Goal: Task Accomplishment & Management: Manage account settings

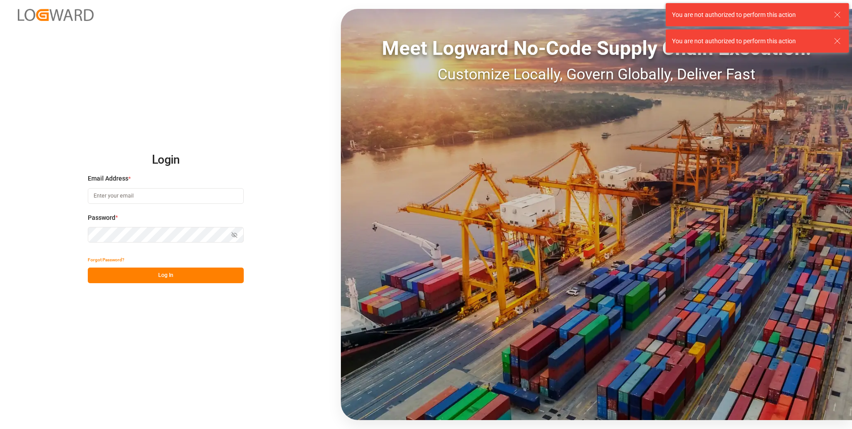
type input "[PERSON_NAME][EMAIL_ADDRESS][PERSON_NAME][DOMAIN_NAME]"
click at [237, 234] on div "Show password" at bounding box center [166, 235] width 156 height 16
click at [91, 281] on button "Log In" at bounding box center [166, 275] width 156 height 16
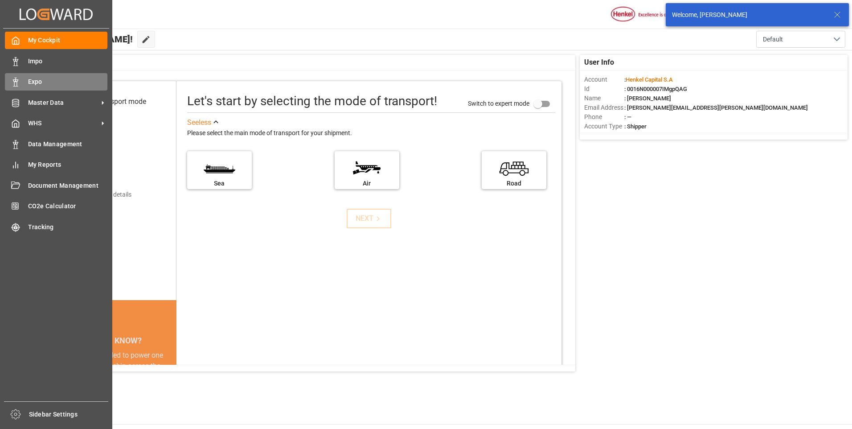
click at [18, 80] on polygon at bounding box center [17, 81] width 3 height 2
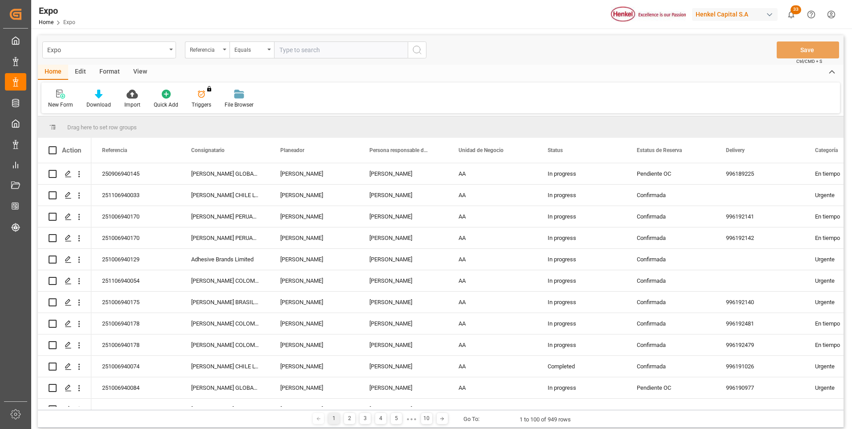
click at [333, 51] on input "text" at bounding box center [341, 49] width 134 height 17
paste input "251106940033"
type input "251106940033"
click at [419, 49] on icon "search button" at bounding box center [417, 50] width 11 height 11
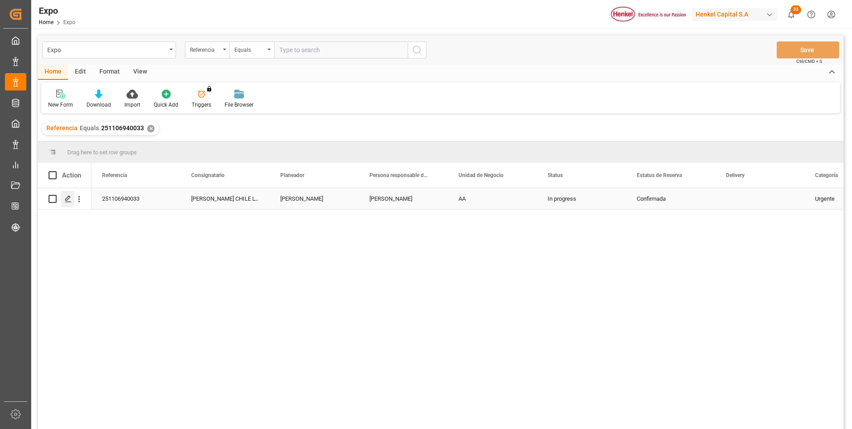
click at [66, 198] on icon "Press SPACE to select this row." at bounding box center [68, 198] width 7 height 7
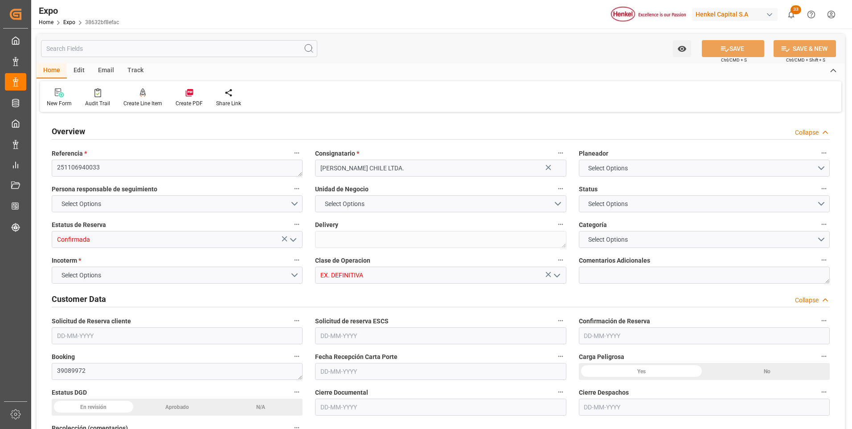
type input "9975648"
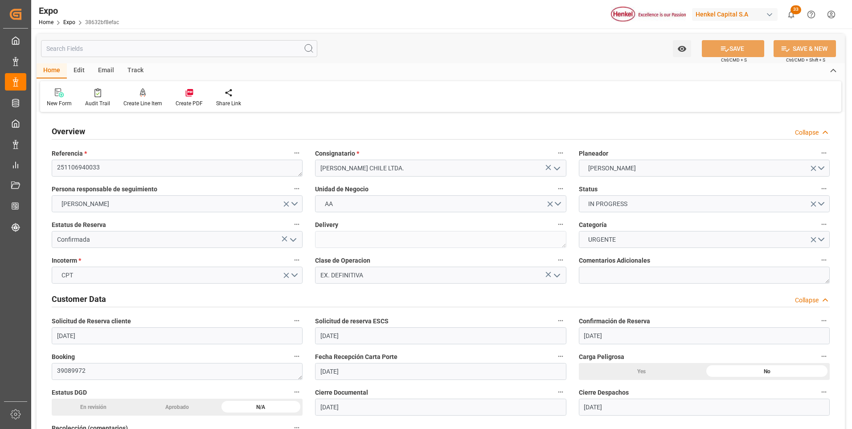
type input "[DATE]"
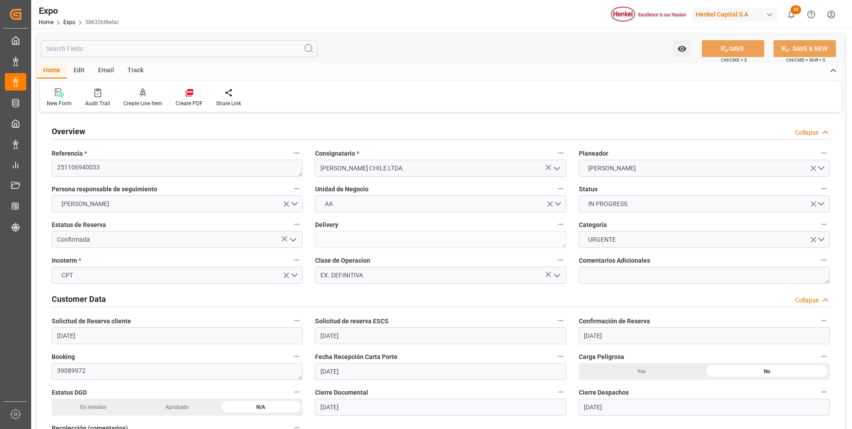
type input "[DATE]"
type input "[DATE] 00:00"
type input "[DATE] 02:00"
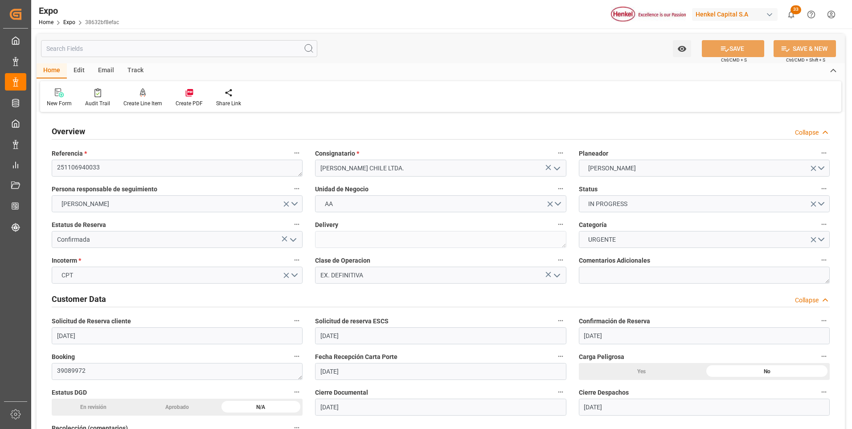
type input "[DATE] 00:00"
type input "[DATE] 13:00"
type input "[DATE] 00:00"
type input "[DATE] 18:09"
type input "[DATE] 02:00"
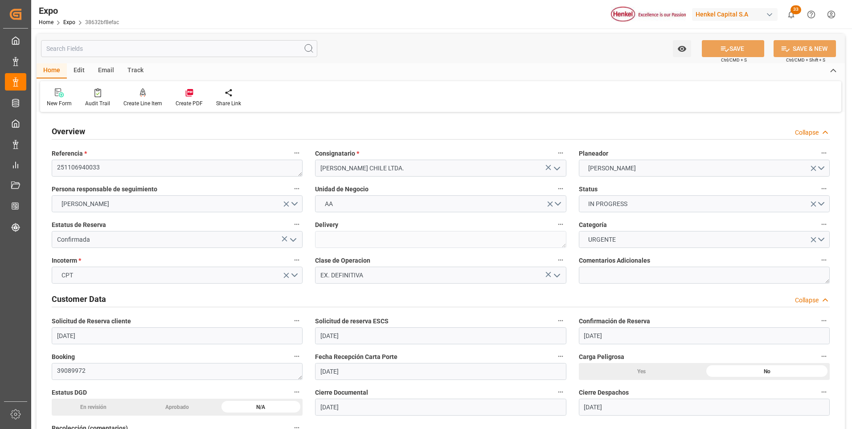
type input "[DATE] 13:00"
type input "[DATE] 13:36"
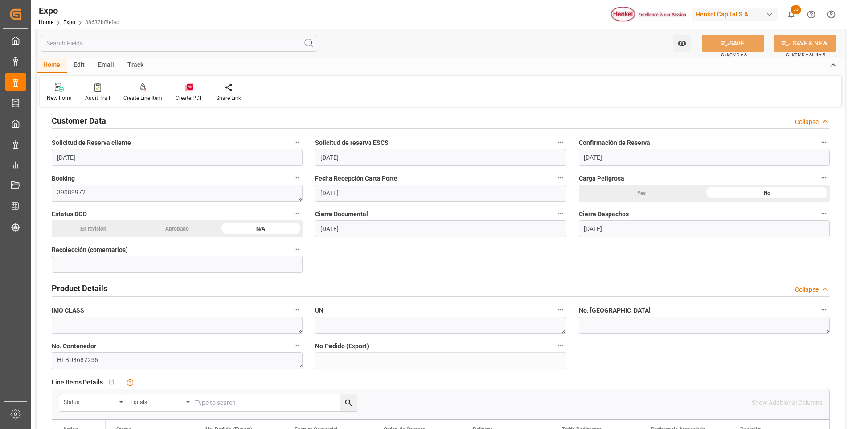
scroll to position [223, 0]
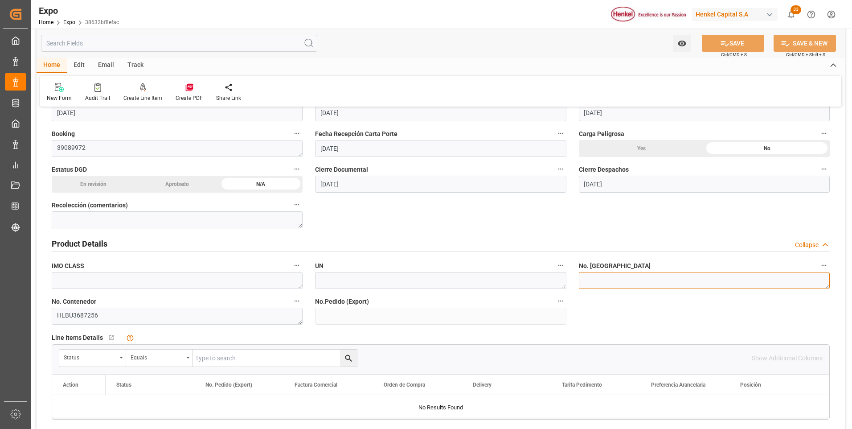
click at [589, 284] on textarea at bounding box center [704, 280] width 251 height 17
paste textarea "INT3721717"
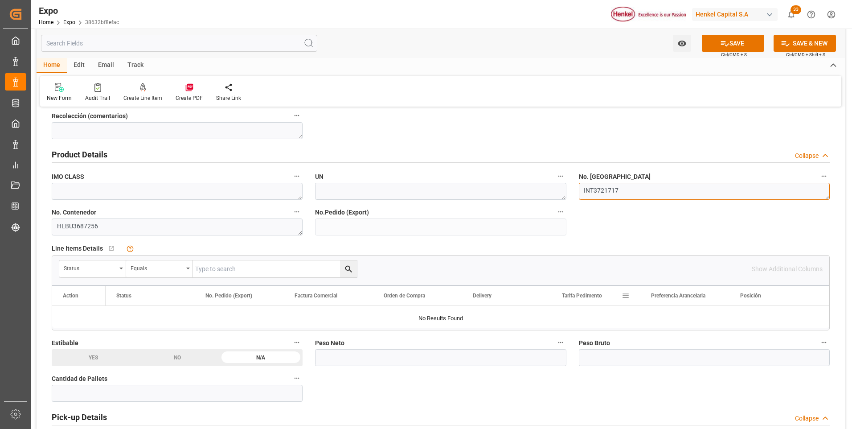
scroll to position [401, 0]
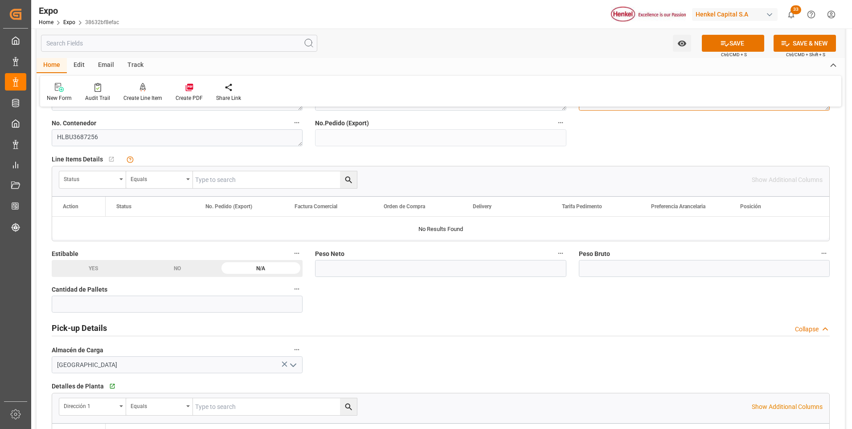
type textarea "INT3721717"
click at [497, 267] on input "text" at bounding box center [440, 268] width 251 height 17
type input "2119.040"
click at [266, 303] on input "text" at bounding box center [177, 304] width 251 height 17
type input "6"
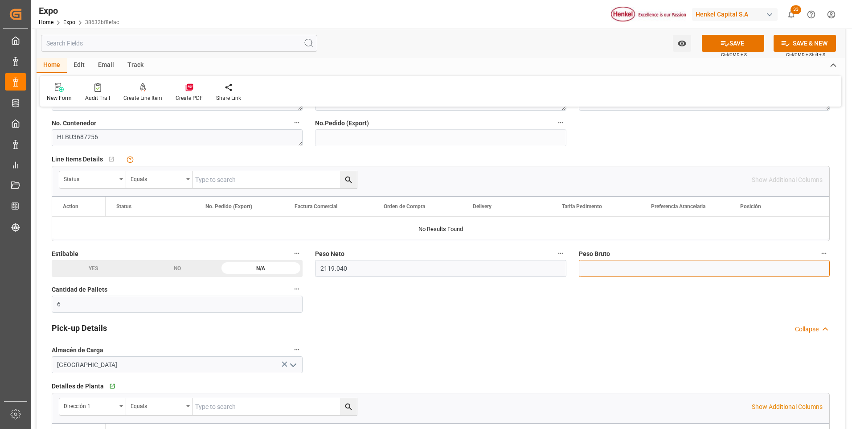
click at [634, 272] on input "text" at bounding box center [704, 268] width 251 height 17
click at [601, 270] on input "3478." at bounding box center [704, 268] width 251 height 17
type input "3487.37"
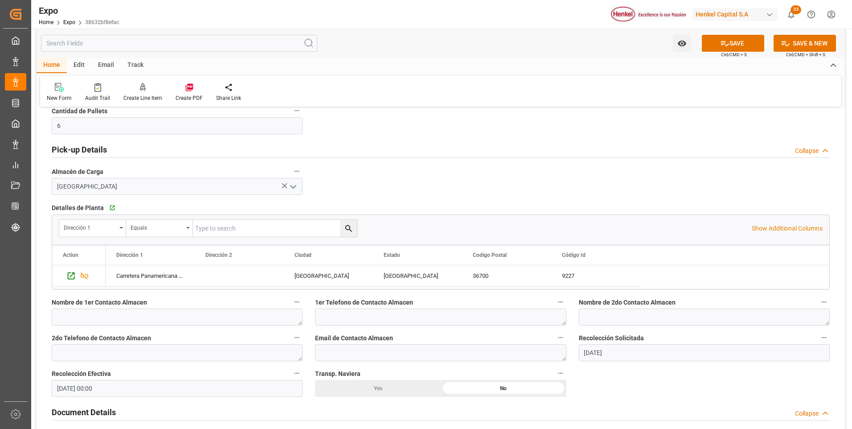
scroll to position [669, 0]
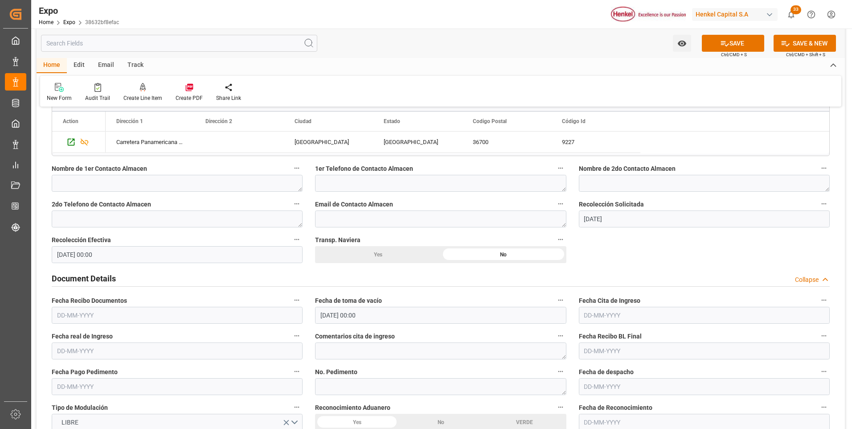
scroll to position [758, 0]
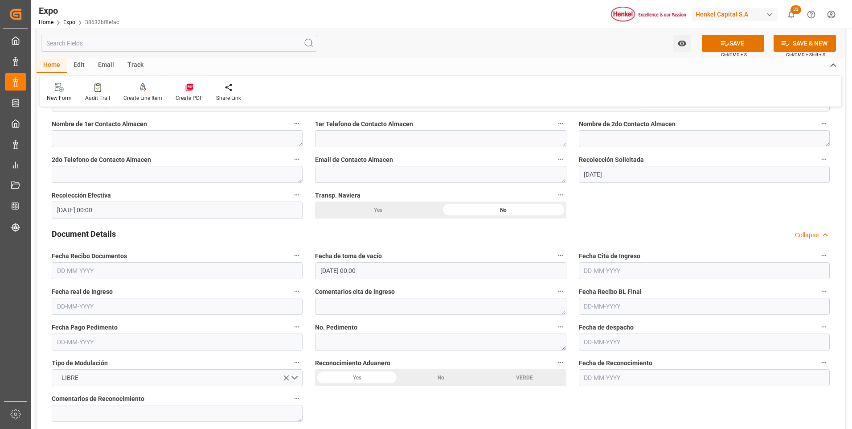
click at [82, 271] on input "text" at bounding box center [177, 270] width 251 height 17
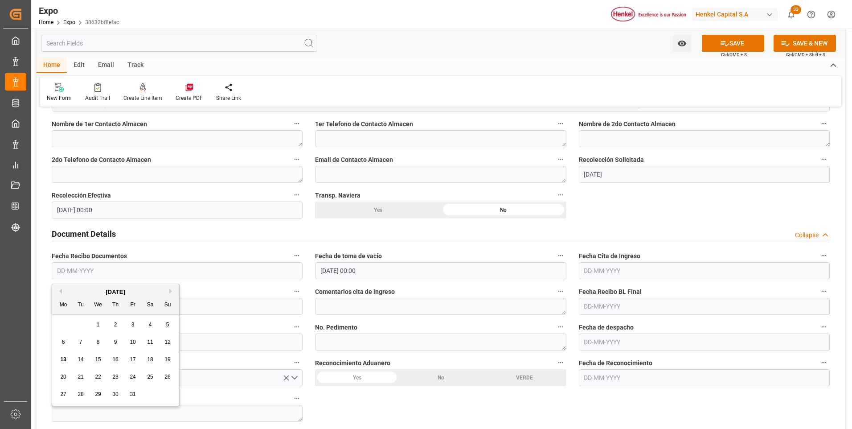
click at [64, 359] on span "13" at bounding box center [63, 359] width 6 height 6
type input "[DATE]"
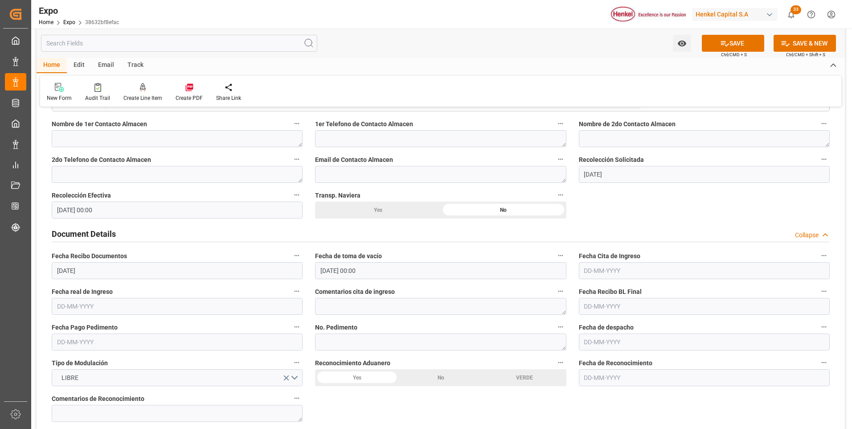
click at [603, 271] on input "text" at bounding box center [704, 270] width 251 height 17
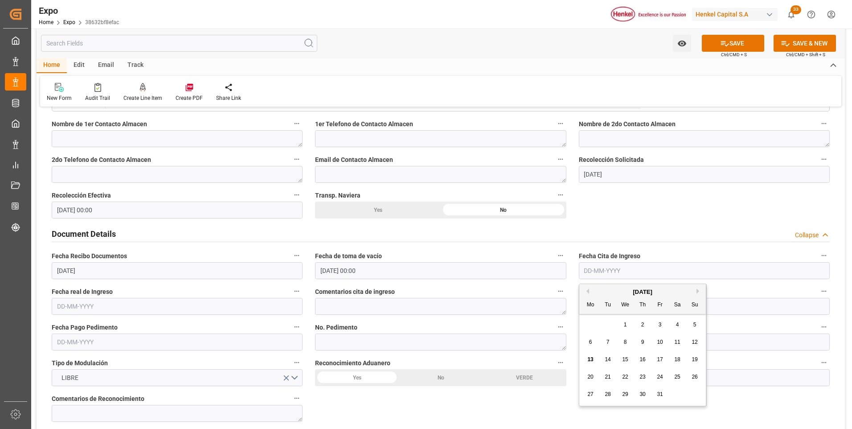
click at [664, 184] on div "Recolección Solicitada [DATE]" at bounding box center [704, 168] width 263 height 36
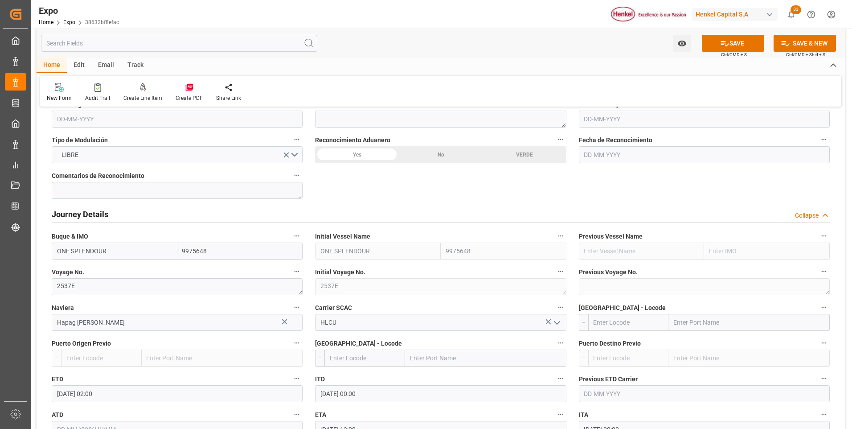
scroll to position [847, 0]
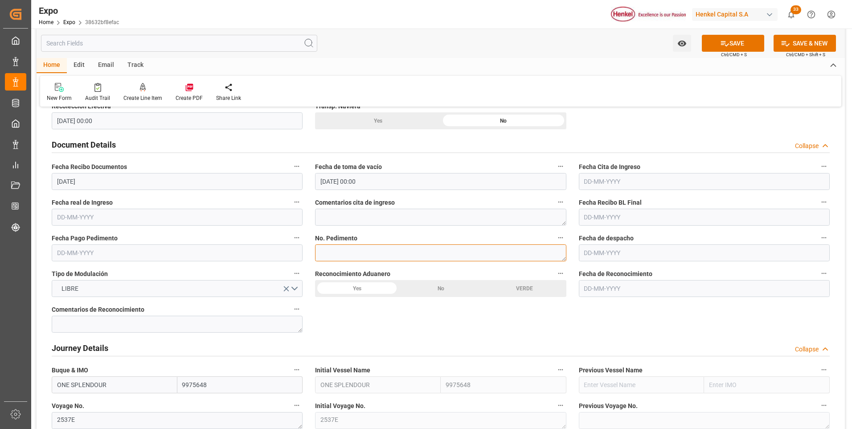
click at [404, 254] on textarea at bounding box center [440, 252] width 251 height 17
paste textarea "25-16-3108-5004513"
click at [330, 252] on textarea "25-16-3108-5004513" at bounding box center [440, 252] width 251 height 17
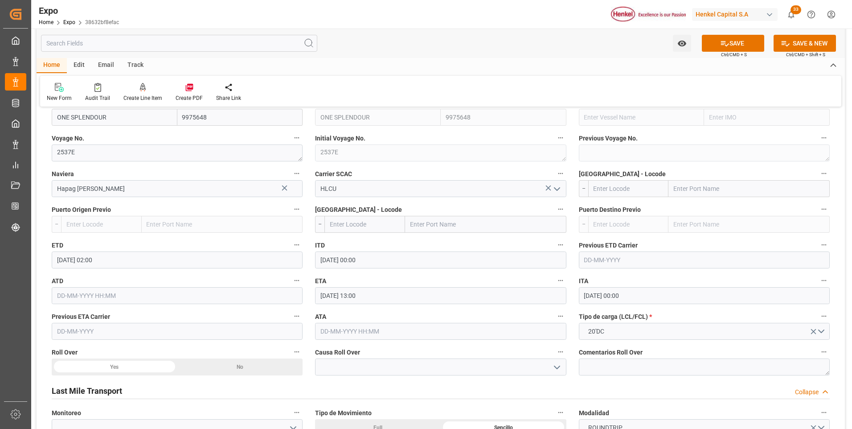
scroll to position [1070, 0]
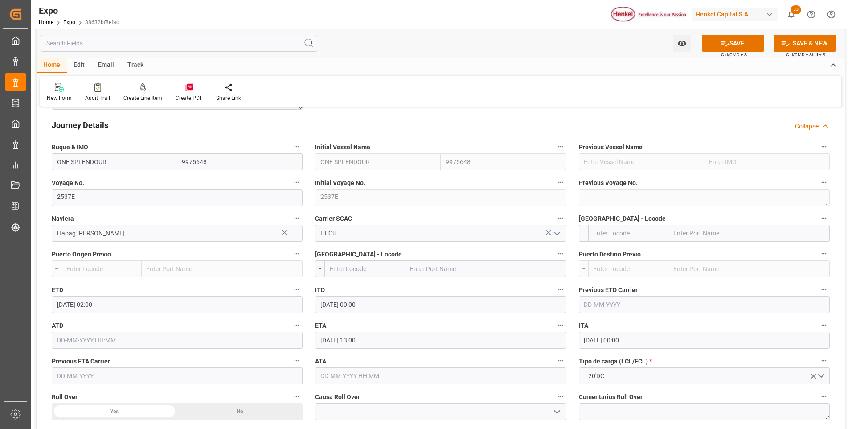
type textarea "25 16 3108 5004513"
click at [615, 233] on input "text" at bounding box center [628, 233] width 81 height 17
type input "MXZLO"
click at [610, 252] on b "MXZLO" at bounding box center [604, 252] width 21 height 7
type input "Manzanillo"
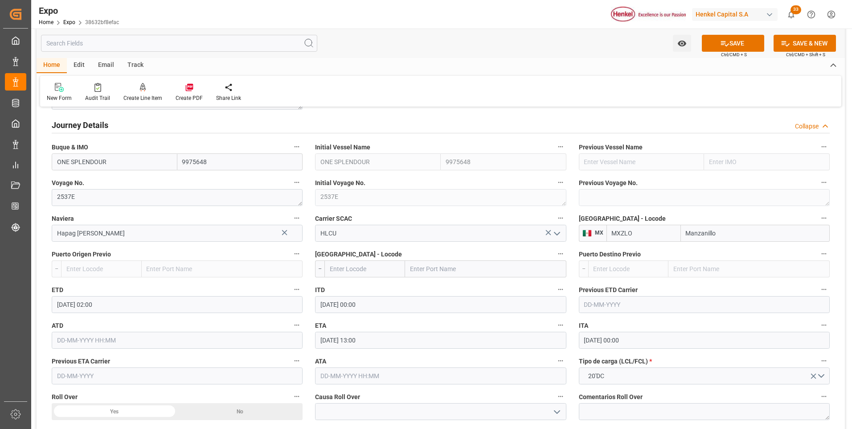
type input "MXZLO"
click at [391, 268] on input "text" at bounding box center [365, 268] width 81 height 17
type input "CLSAI"
click at [356, 292] on span "CLSAI - [GEOGRAPHIC_DATA]" at bounding box center [356, 288] width 53 height 7
type input "San Antonio"
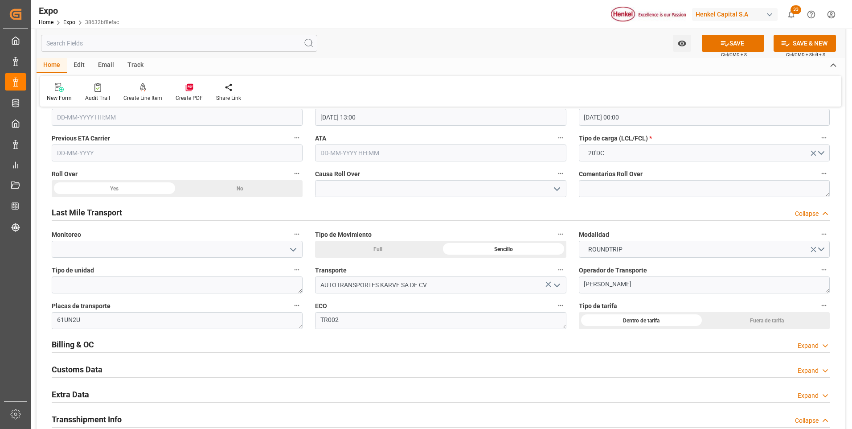
scroll to position [1382, 0]
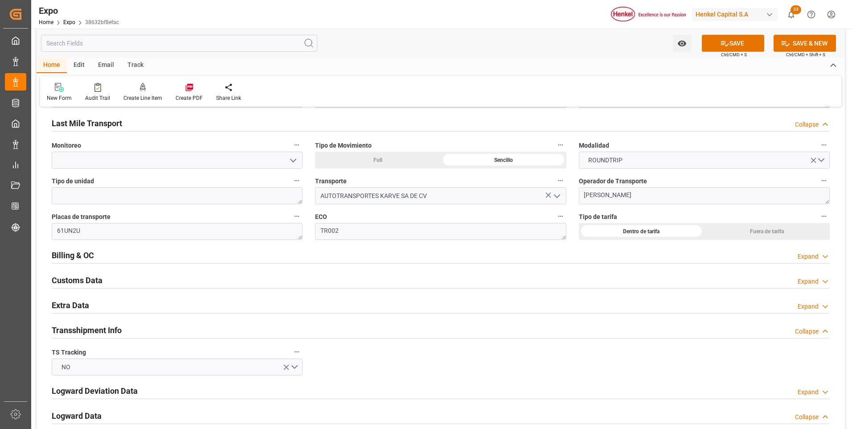
type input "CLSAI"
click at [803, 307] on div "Expand" at bounding box center [808, 306] width 21 height 9
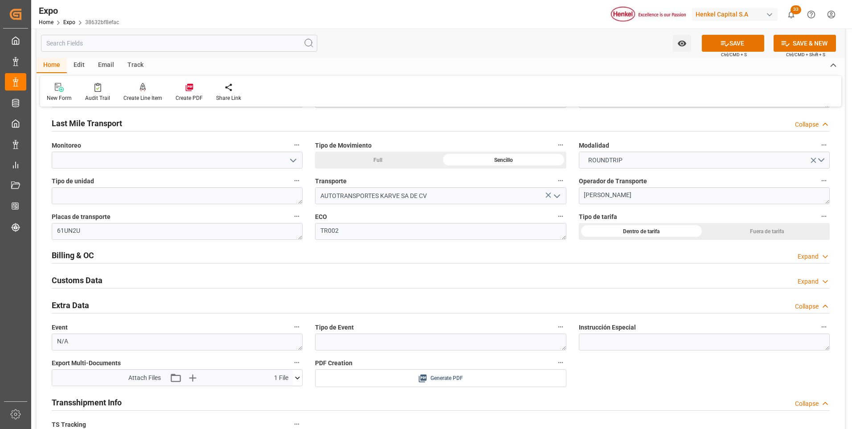
scroll to position [1471, 0]
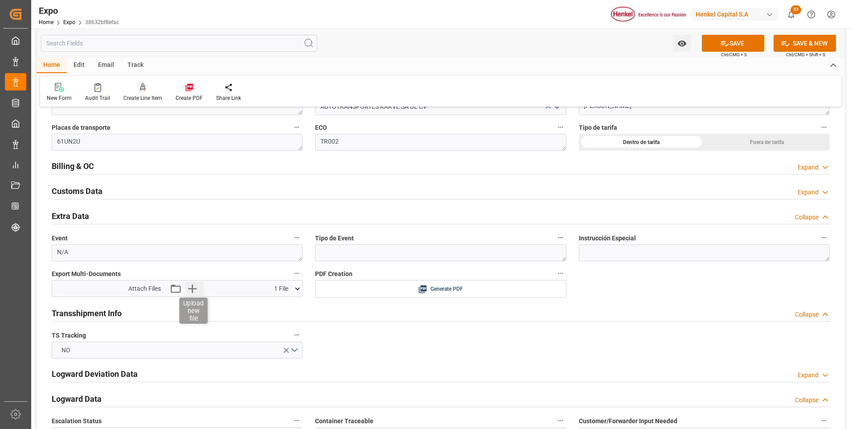
click at [191, 288] on icon "button" at bounding box center [192, 288] width 8 height 8
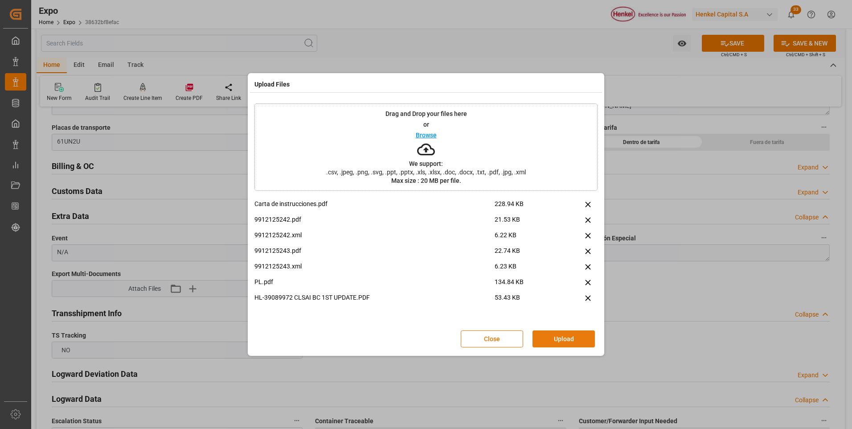
click at [551, 341] on button "Upload" at bounding box center [564, 338] width 62 height 17
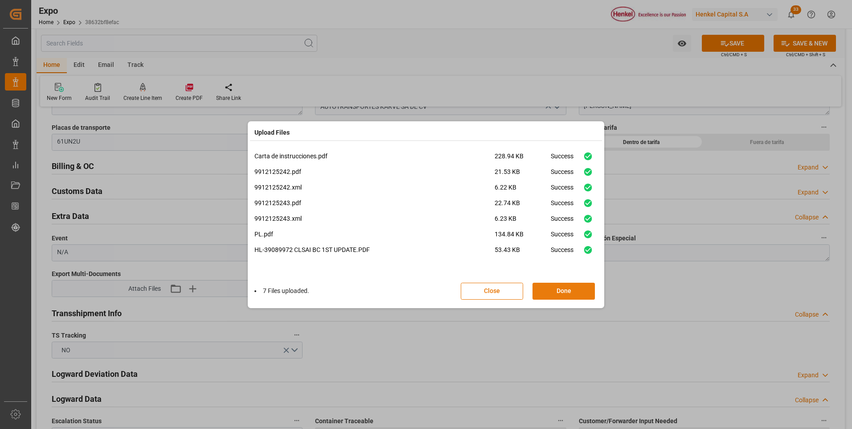
click at [556, 297] on button "Done" at bounding box center [564, 291] width 62 height 17
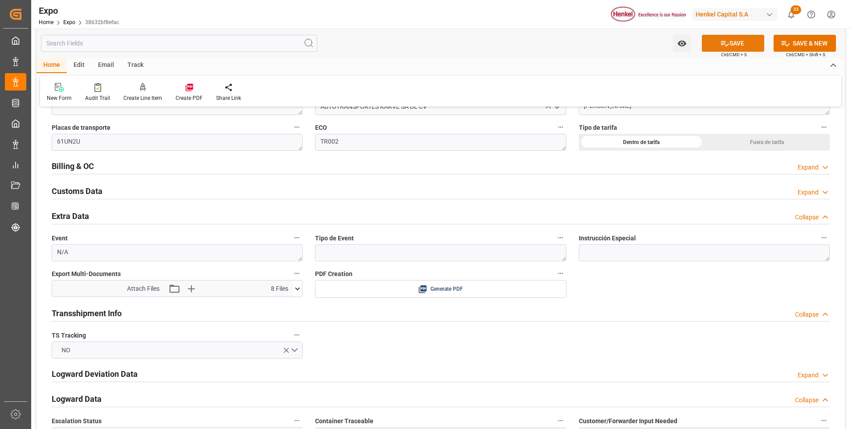
click at [744, 45] on button "SAVE" at bounding box center [733, 43] width 62 height 17
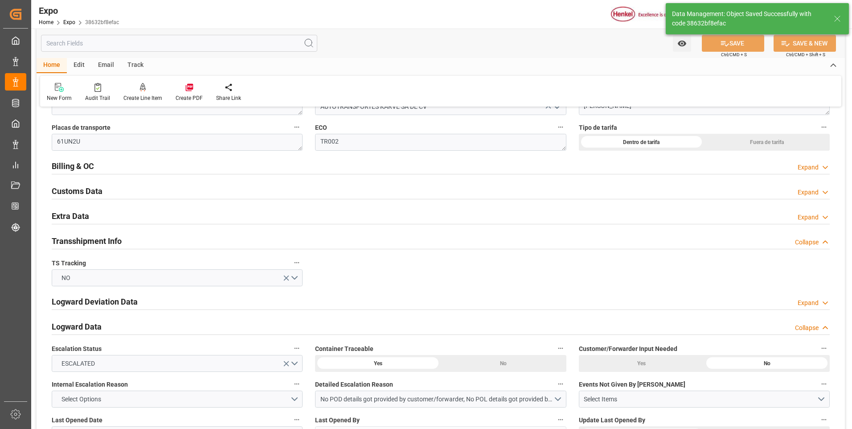
type textarea "[PERSON_NAME]"
type input "[DATE] 18:31"
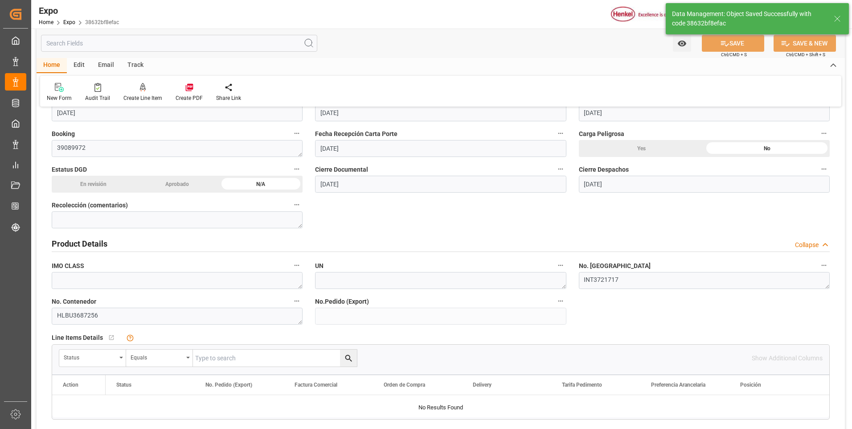
scroll to position [0, 0]
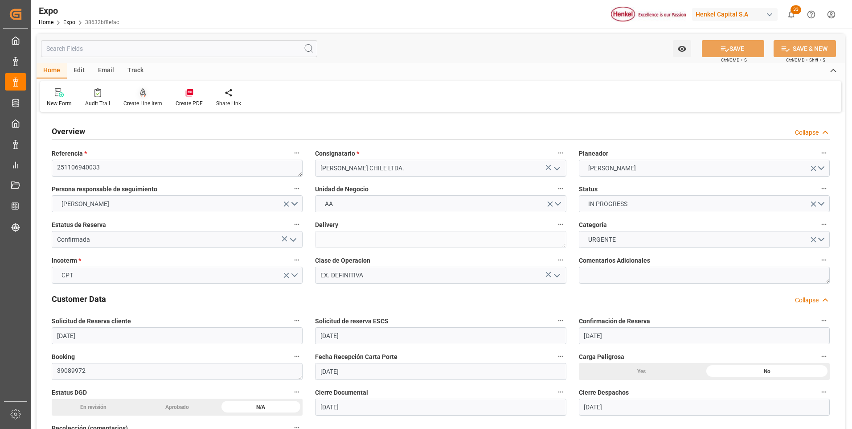
click at [148, 95] on div at bounding box center [142, 92] width 39 height 9
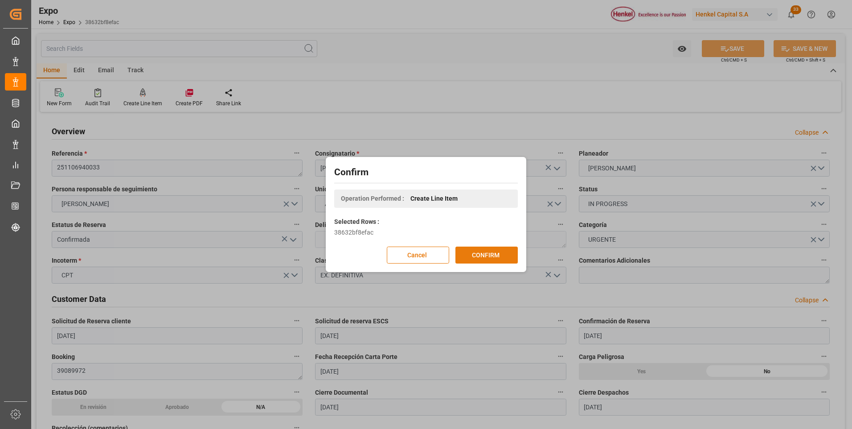
click at [494, 258] on button "CONFIRM" at bounding box center [487, 255] width 62 height 17
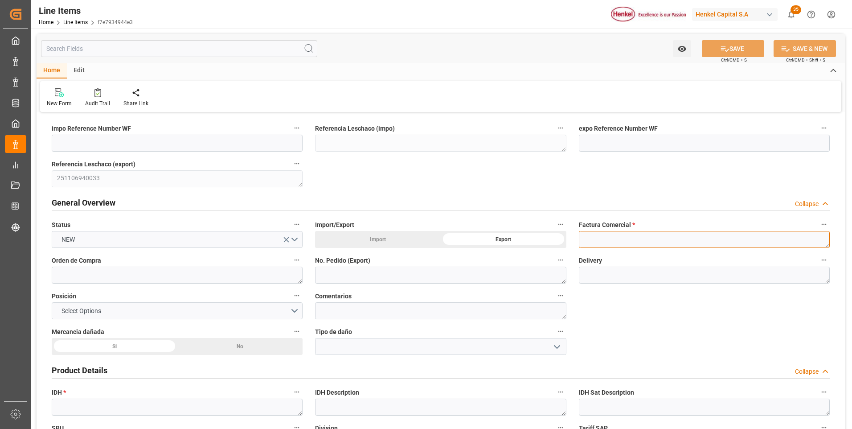
click at [588, 244] on textarea at bounding box center [704, 239] width 251 height 17
paste textarea "9912125242"
type textarea "9912125242"
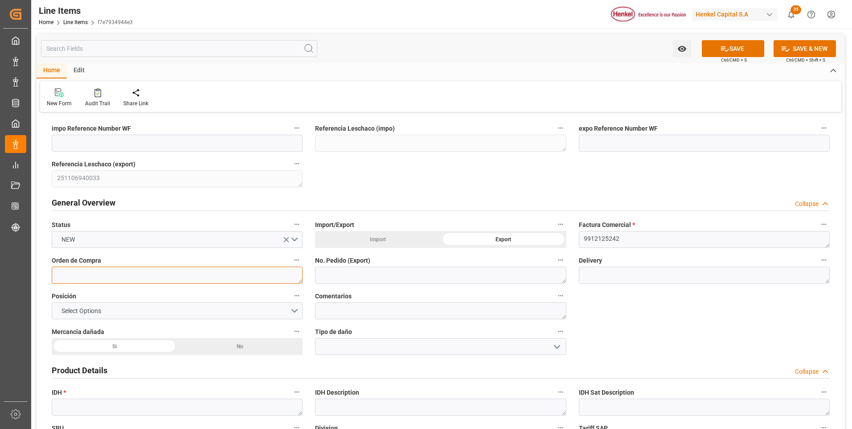
click at [186, 277] on textarea at bounding box center [177, 275] width 251 height 17
paste textarea "4578101029"
type textarea "4578101029"
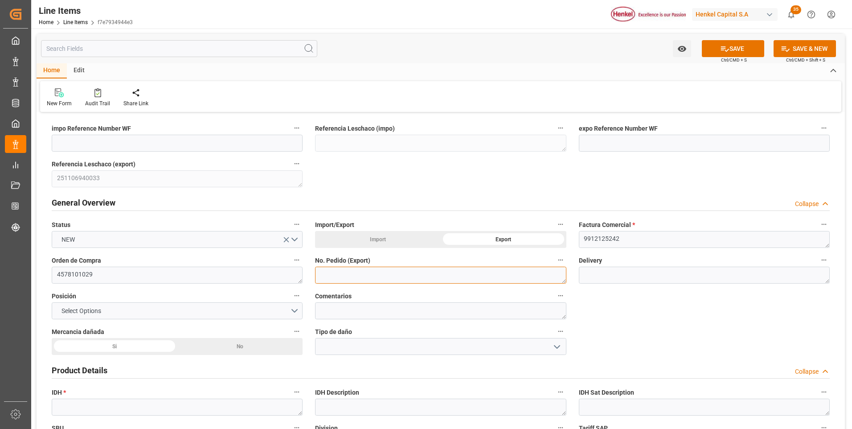
click at [330, 279] on textarea at bounding box center [440, 275] width 251 height 17
paste textarea "4578101029"
type textarea "4578101029"
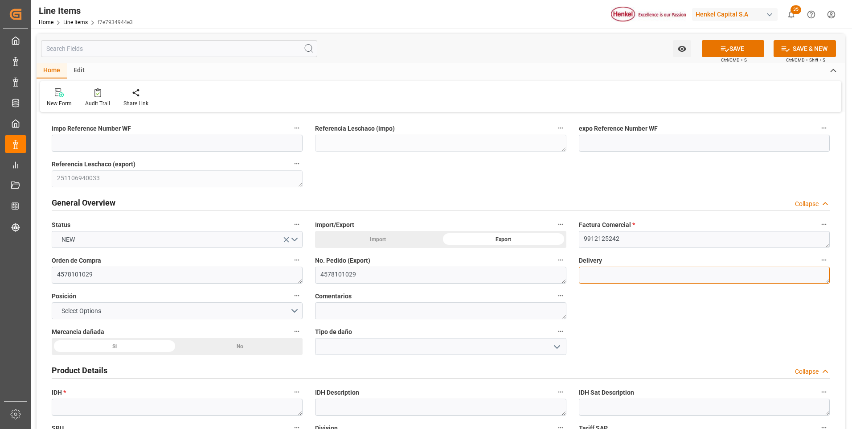
click at [630, 280] on textarea at bounding box center [704, 275] width 251 height 17
paste textarea "996192371"
type textarea "996192371"
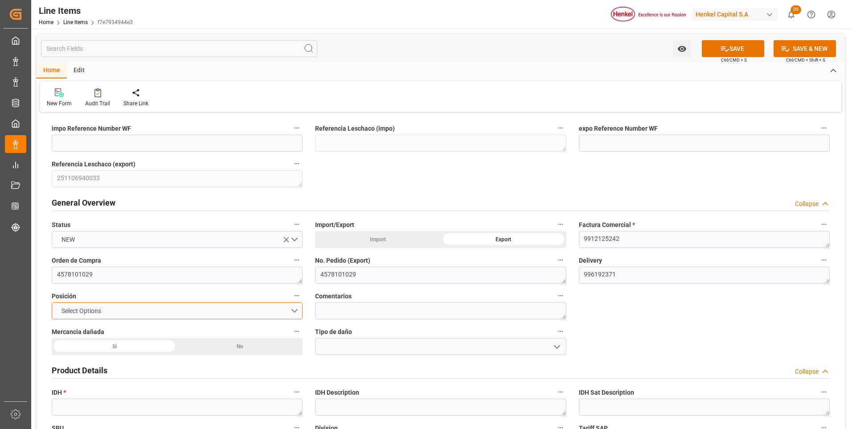
click at [296, 314] on button "Select Options" at bounding box center [177, 310] width 251 height 17
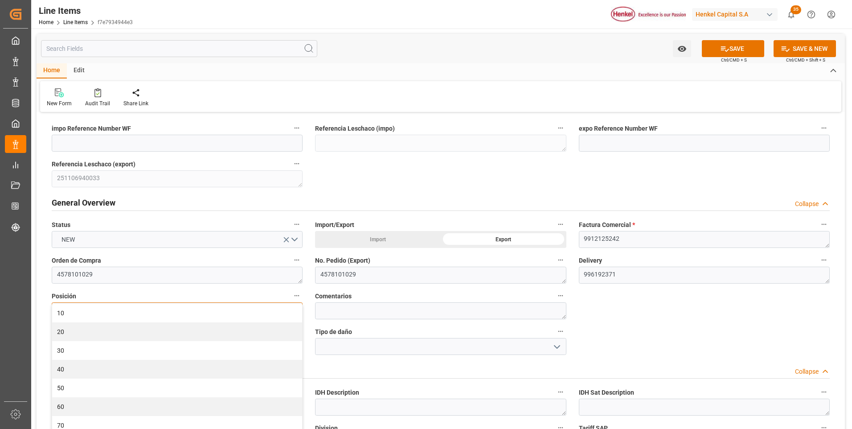
click at [296, 314] on div "10" at bounding box center [177, 313] width 250 height 19
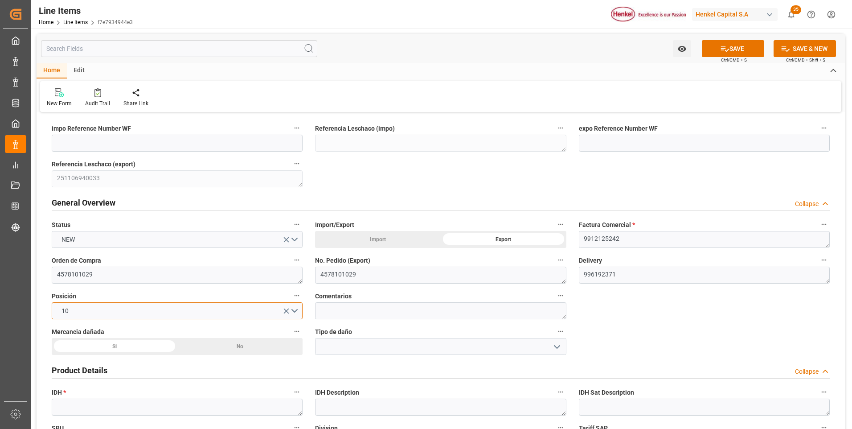
scroll to position [45, 0]
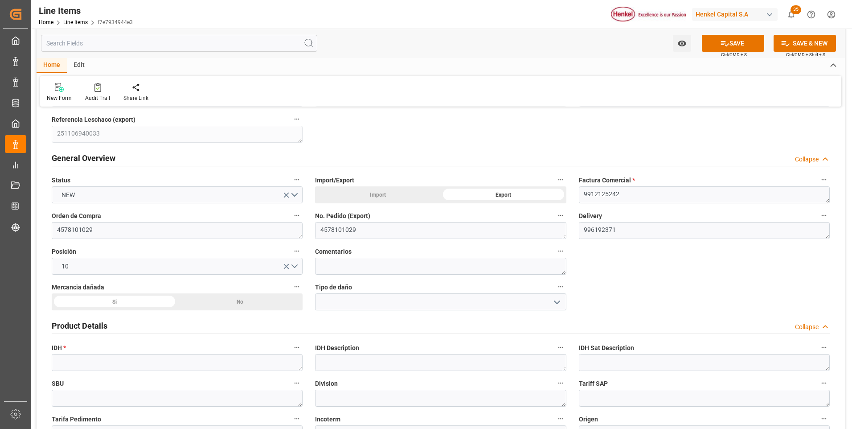
click at [261, 302] on div "No" at bounding box center [240, 301] width 126 height 17
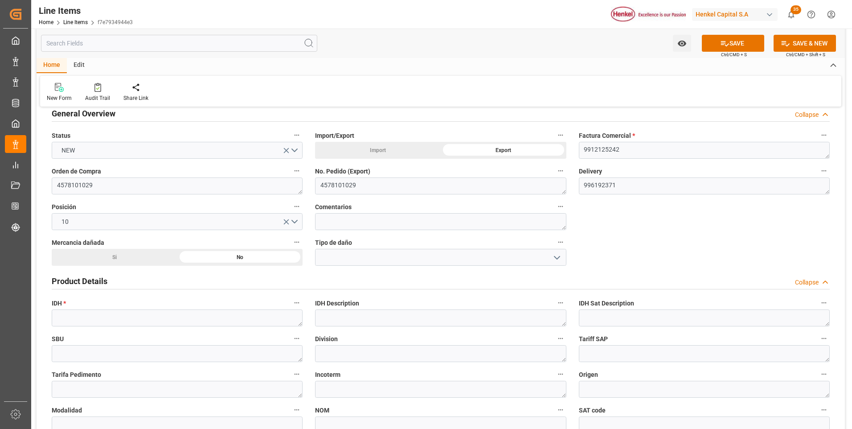
scroll to position [134, 0]
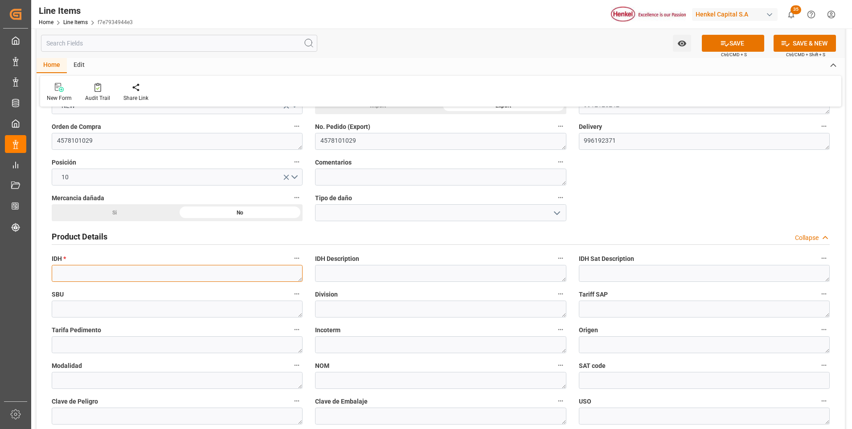
click at [99, 274] on textarea at bounding box center [177, 273] width 251 height 17
paste textarea "2771015"
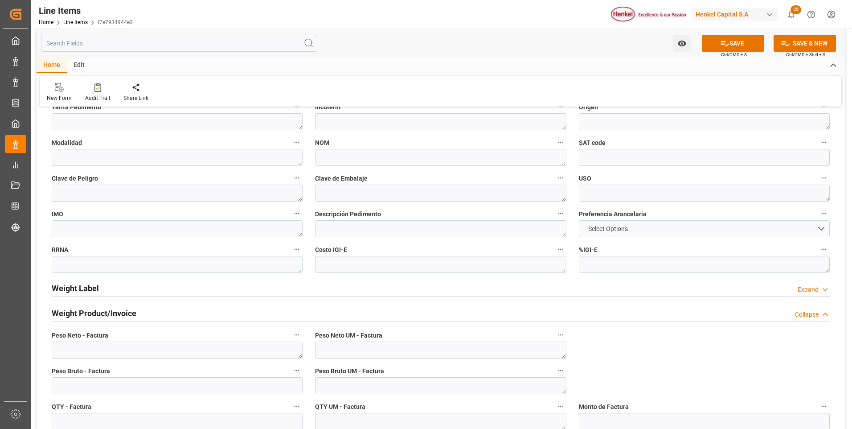
scroll to position [490, 0]
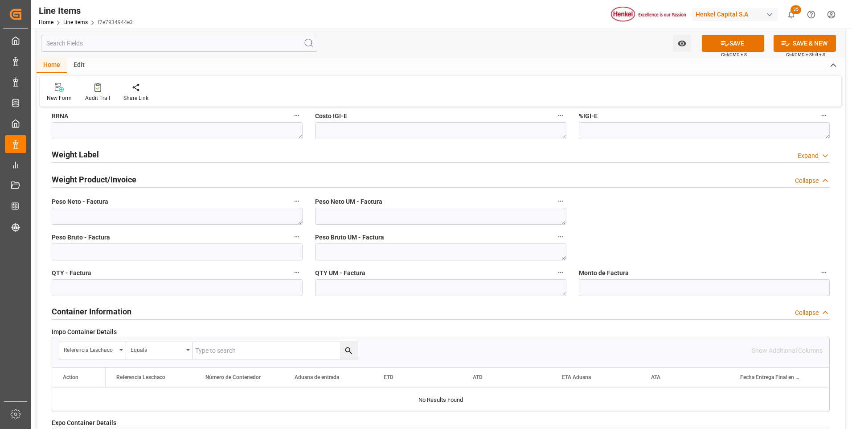
type textarea "2771015"
click at [374, 221] on textarea at bounding box center [440, 216] width 251 height 17
type textarea "KG"
click at [366, 245] on textarea at bounding box center [440, 251] width 251 height 17
click at [362, 286] on textarea at bounding box center [440, 287] width 251 height 17
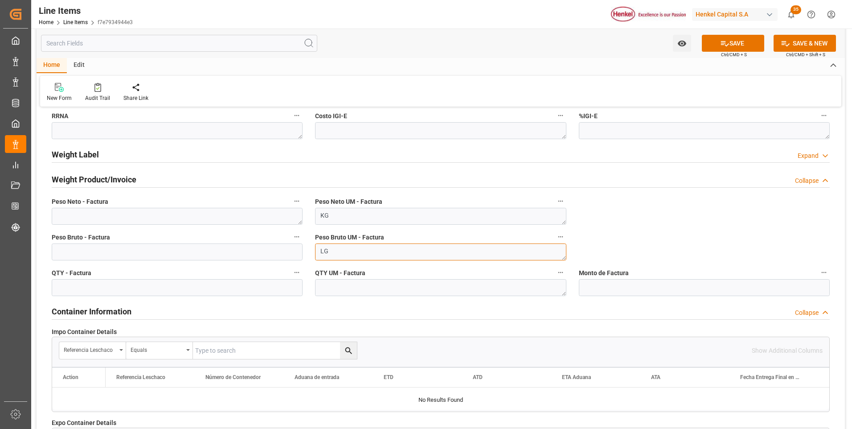
click at [362, 256] on textarea "LG" at bounding box center [440, 251] width 251 height 17
type textarea "L"
type textarea "KG"
click at [128, 218] on textarea at bounding box center [177, 216] width 251 height 17
paste textarea "197,120"
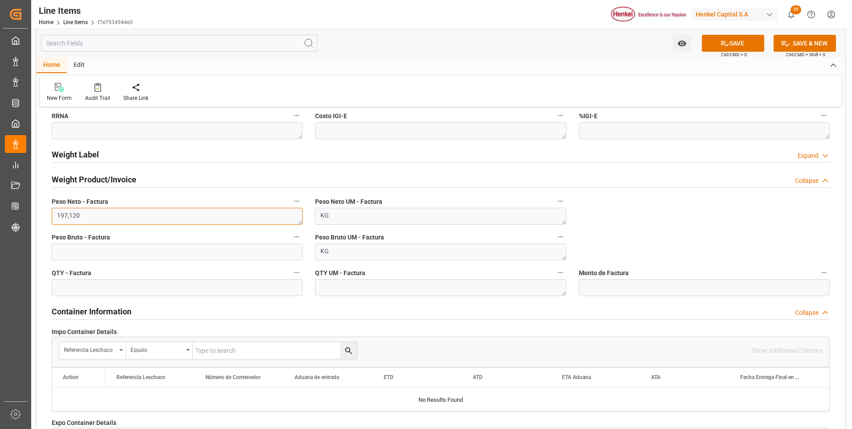
type textarea "197,120"
click at [140, 255] on input "text" at bounding box center [177, 251] width 251 height 17
type input "365.328"
click at [71, 217] on textarea "197,120" at bounding box center [177, 216] width 251 height 17
type textarea "197.120"
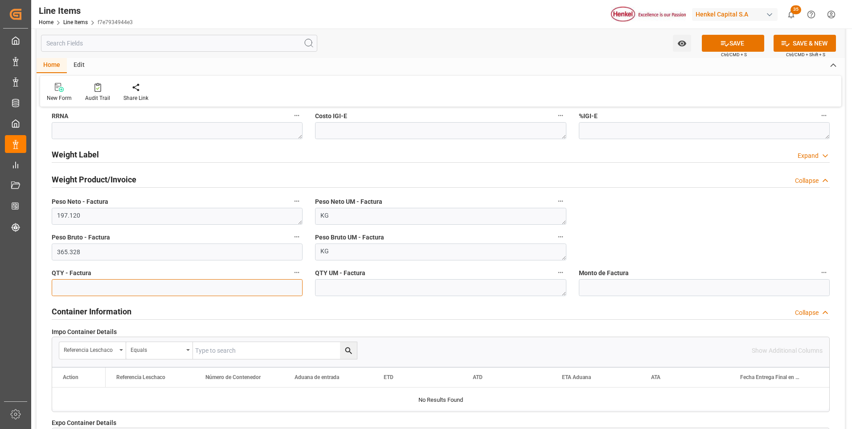
click at [184, 288] on input "text" at bounding box center [177, 287] width 251 height 17
drag, startPoint x: 627, startPoint y: 291, endPoint x: 617, endPoint y: 284, distance: 11.8
click at [627, 291] on input "text" at bounding box center [704, 287] width 251 height 17
type input "3079.39"
click at [504, 293] on textarea at bounding box center [440, 287] width 251 height 17
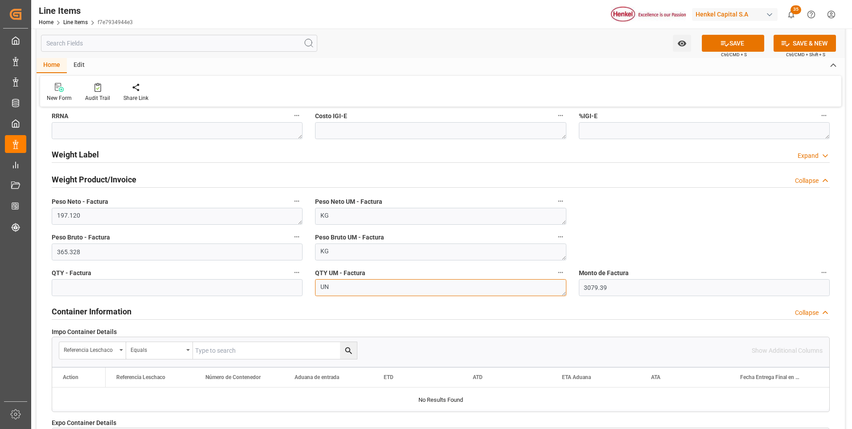
type textarea "UN"
click at [279, 283] on input "text" at bounding box center [177, 287] width 251 height 17
type input "9856"
click at [724, 47] on icon at bounding box center [724, 43] width 9 height 9
type textarea "Pritt Stick 20g Chile GHS"
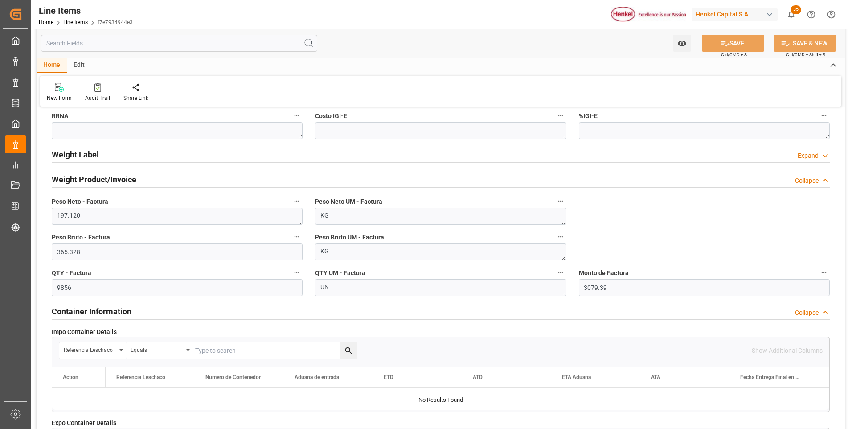
type textarea "ACC"
type textarea "3506100200"
type input "31201600"
type textarea "4G"
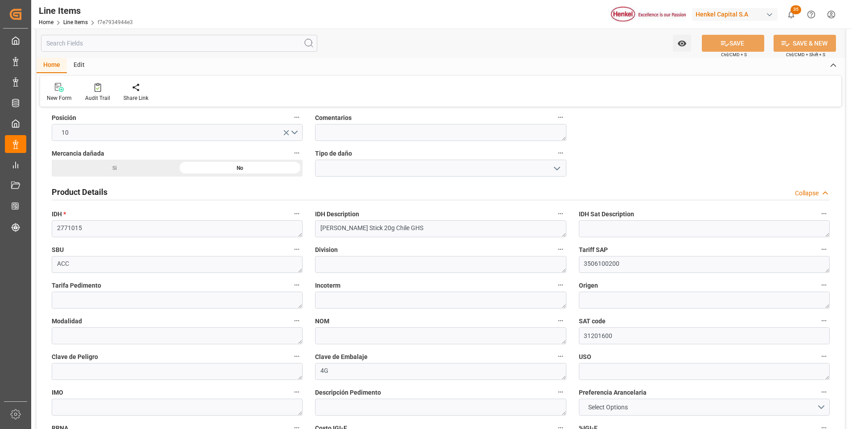
scroll to position [0, 0]
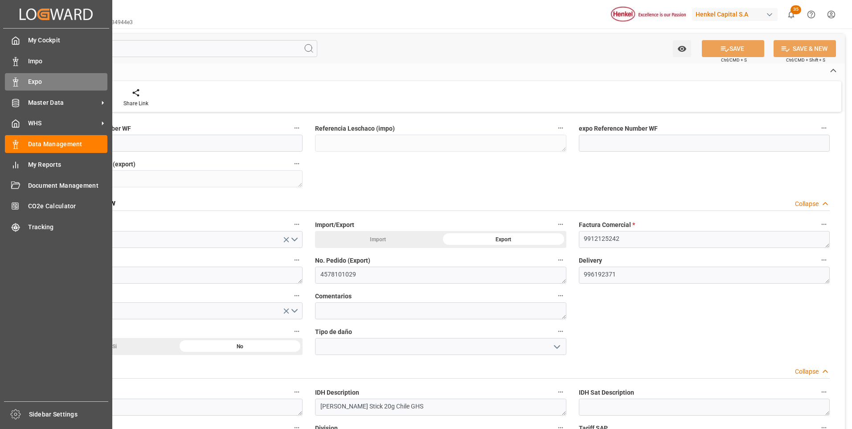
click at [19, 80] on icon at bounding box center [15, 82] width 9 height 9
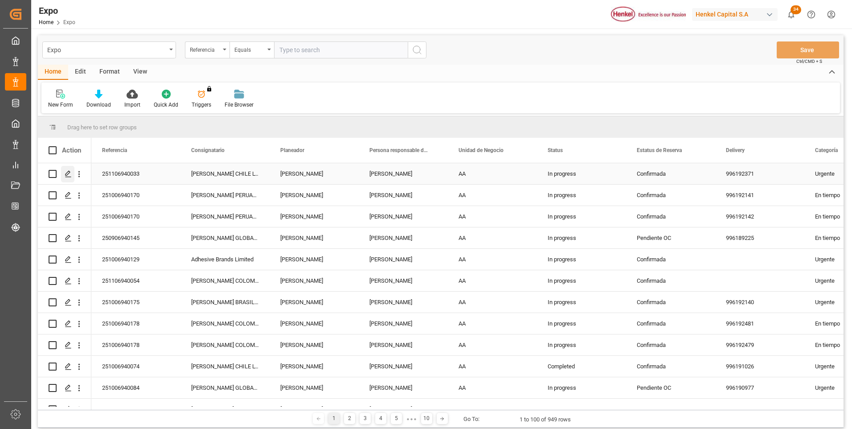
click at [68, 174] on polygon "Press SPACE to select this row." at bounding box center [68, 173] width 4 height 4
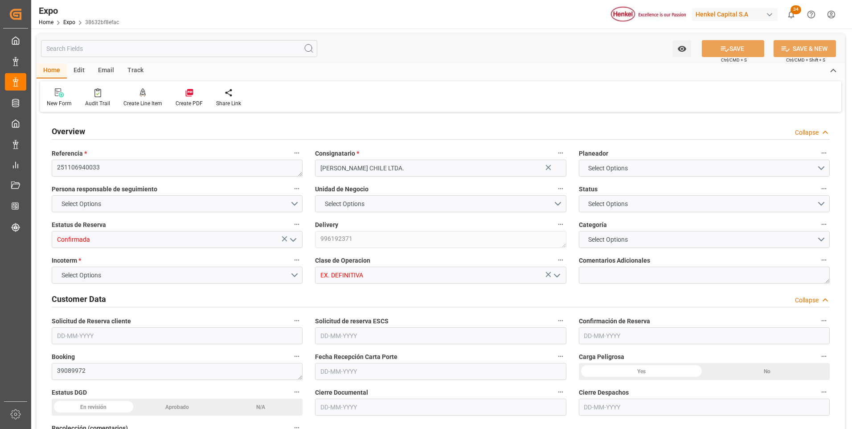
type input "2119.04"
type input "3487.37"
type input "6"
type input "9975648"
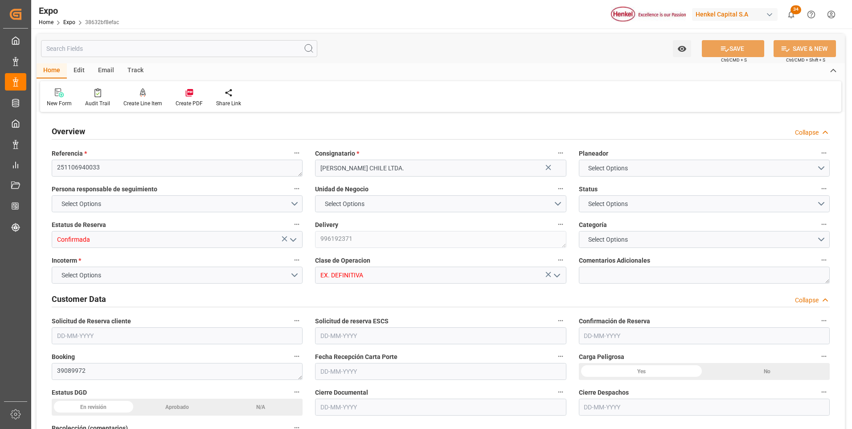
type input "MXZLO"
type input "CLSAI"
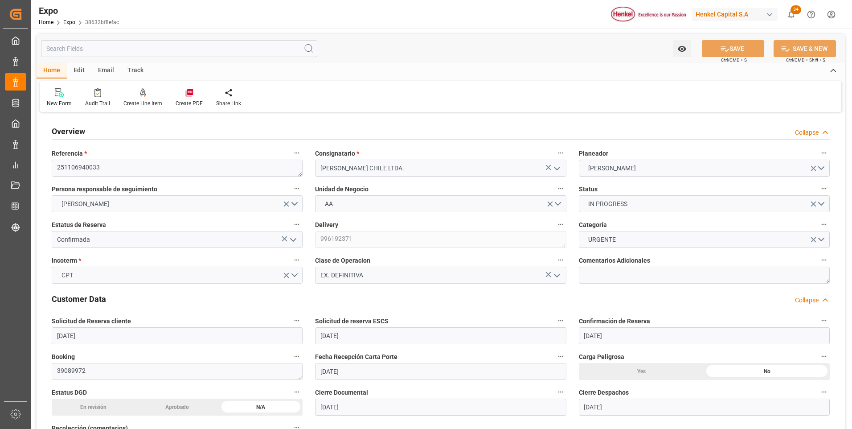
type input "[DATE]"
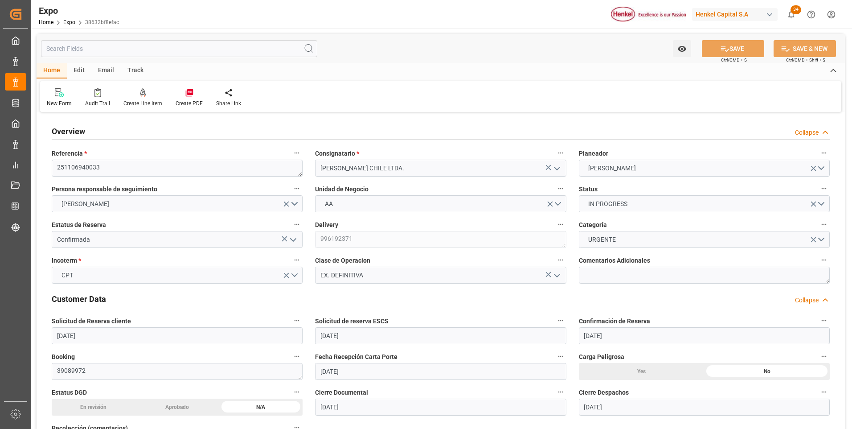
type input "[DATE]"
type input "[DATE] 00:00"
type input "[DATE]"
type input "[DATE] 00:00"
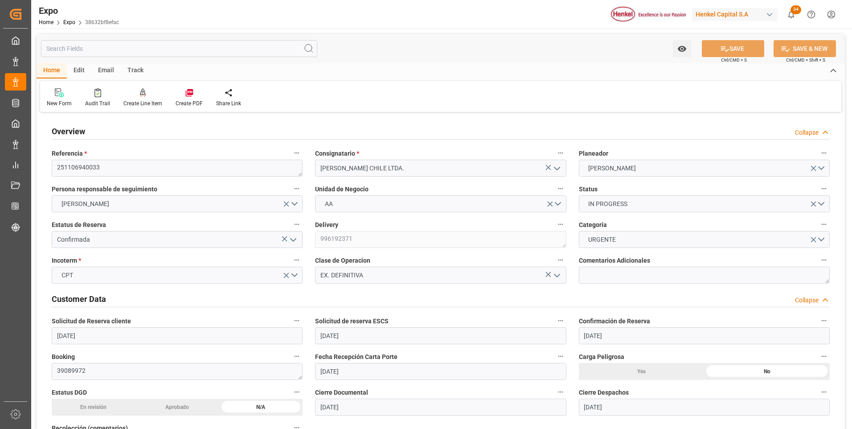
type input "[DATE] 02:00"
type input "[DATE] 00:00"
type input "[DATE] 13:00"
type input "[DATE] 00:00"
type input "[DATE] 18:31"
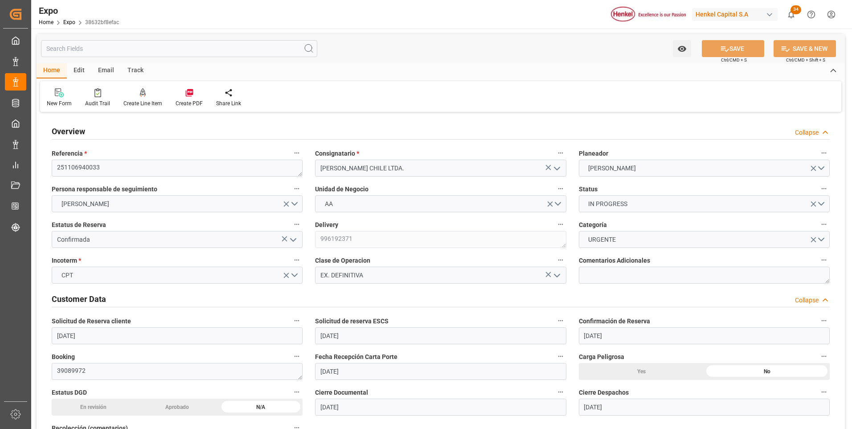
type input "[DATE] 02:00"
type input "[DATE] 13:00"
type input "[DATE] 13:36"
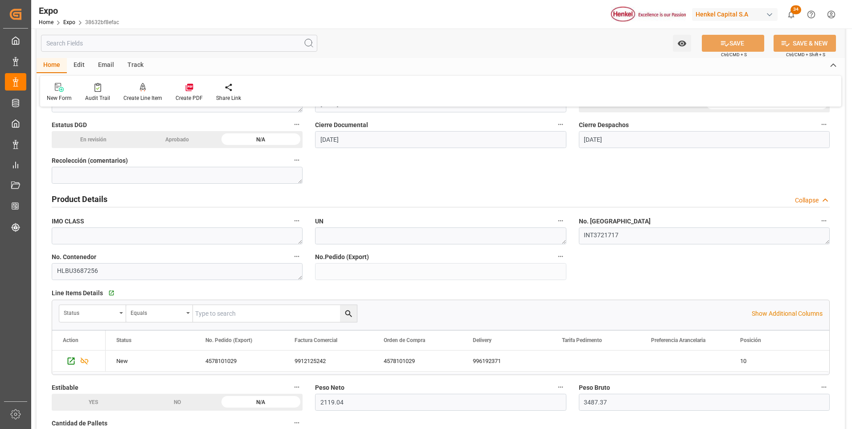
scroll to position [312, 0]
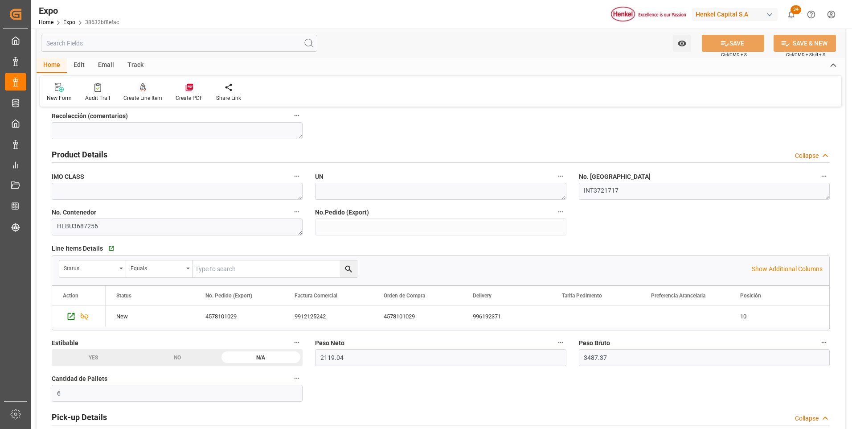
click at [142, 90] on icon at bounding box center [143, 87] width 6 height 8
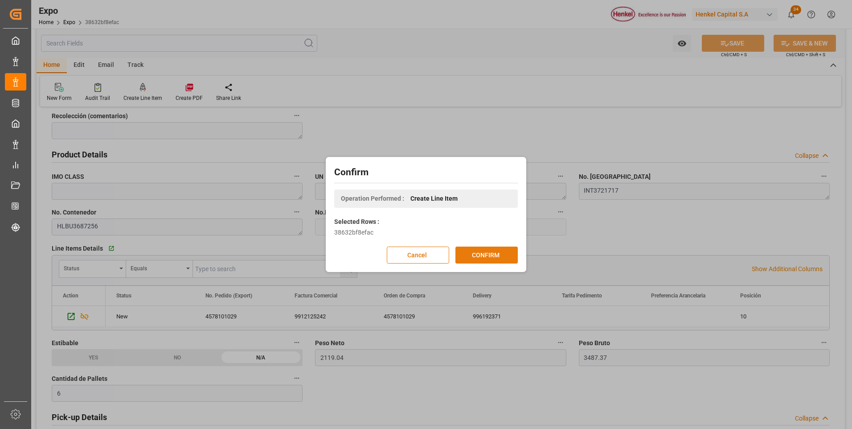
click at [501, 255] on button "CONFIRM" at bounding box center [487, 255] width 62 height 17
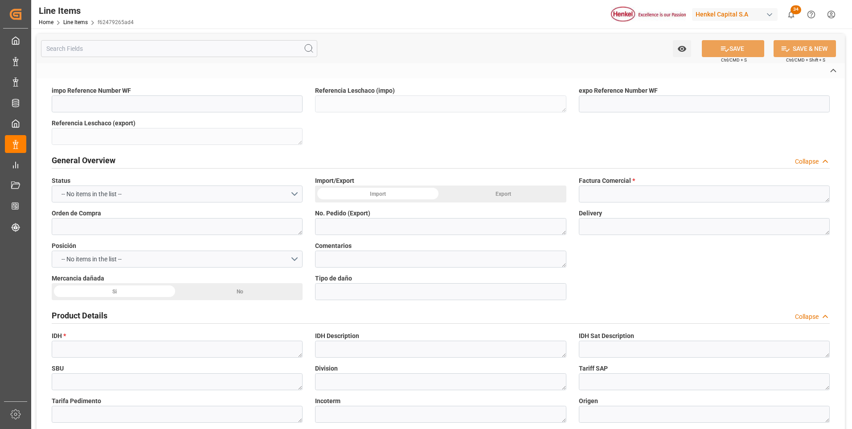
type textarea "251106940033"
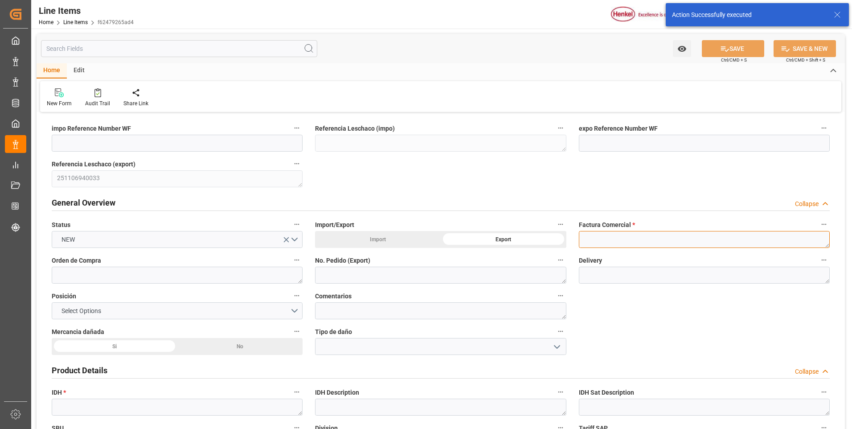
click at [613, 239] on textarea at bounding box center [704, 239] width 251 height 17
paste textarea "9912125243"
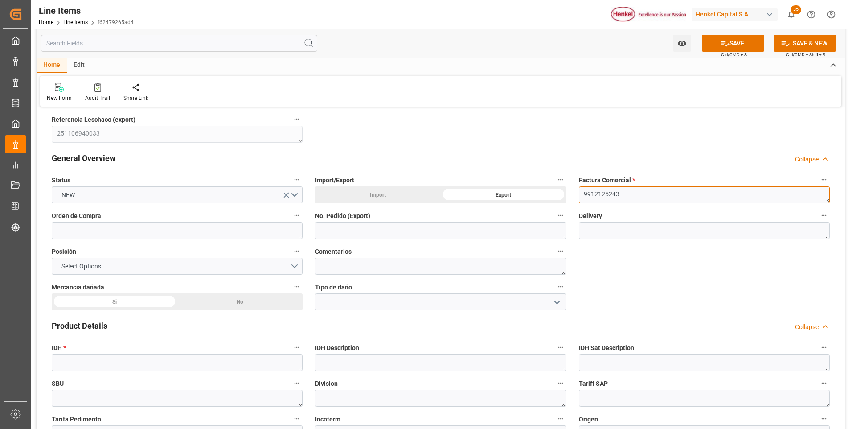
type textarea "9912125243"
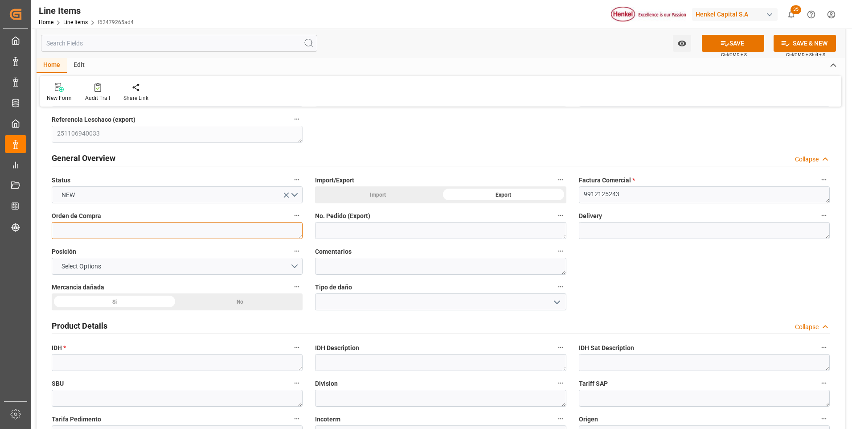
click at [162, 232] on textarea at bounding box center [177, 230] width 251 height 17
paste textarea "4578101085"
type textarea "4578101085"
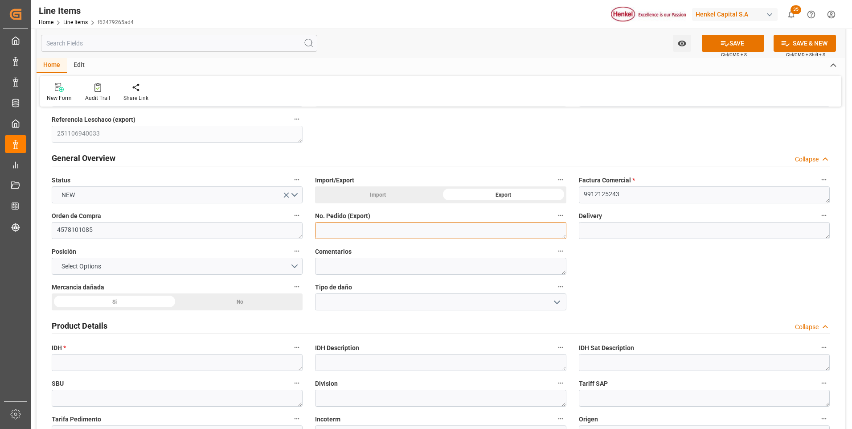
click at [361, 231] on textarea at bounding box center [440, 230] width 251 height 17
paste textarea "4578101085"
type textarea "4578101085"
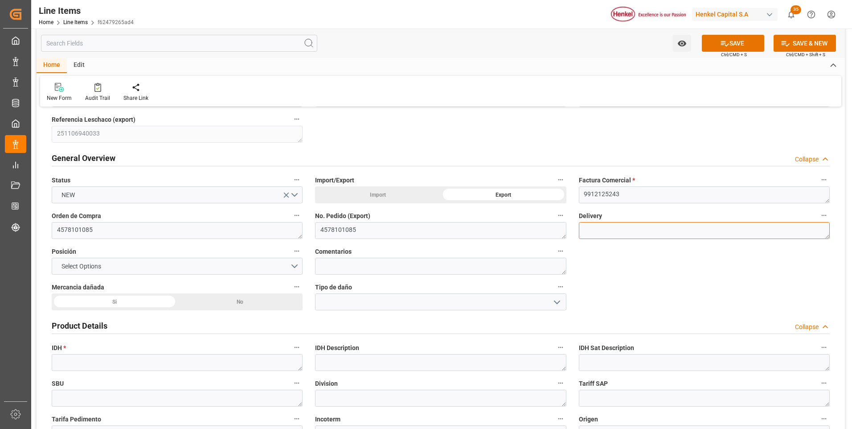
click at [608, 235] on textarea at bounding box center [704, 230] width 251 height 17
paste textarea "996192372"
type textarea "996192372"
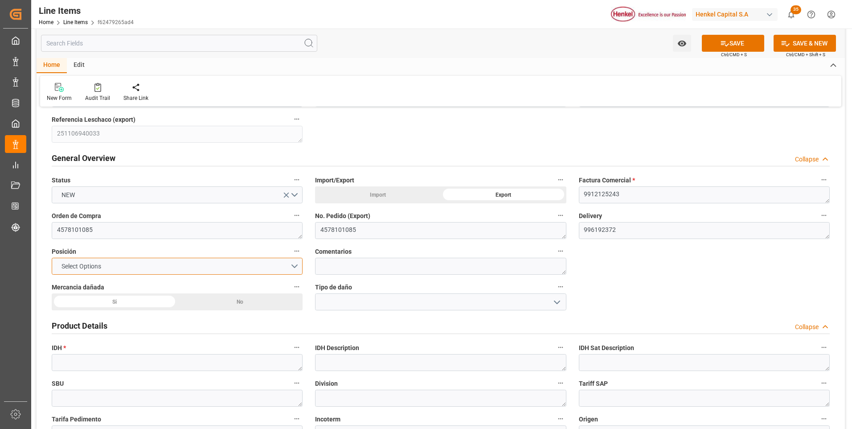
click at [287, 268] on button "Select Options" at bounding box center [177, 266] width 251 height 17
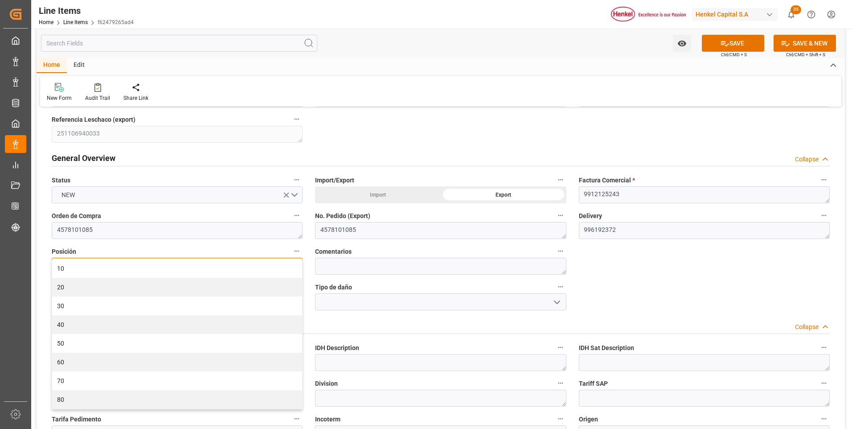
click at [287, 268] on div "10" at bounding box center [177, 268] width 250 height 19
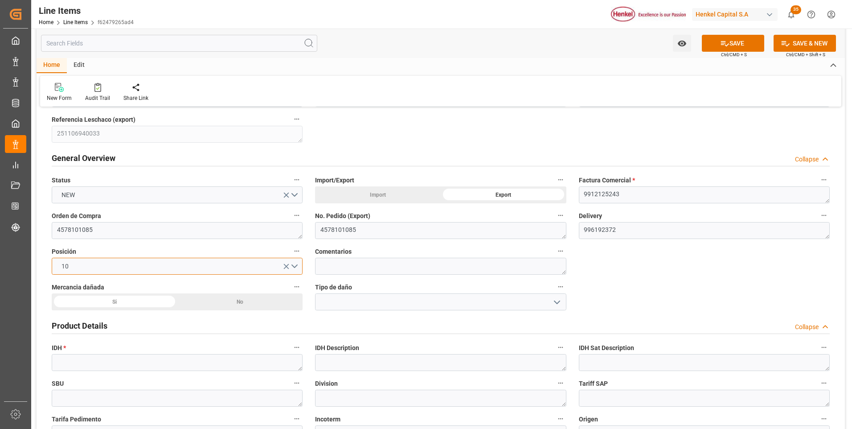
scroll to position [89, 0]
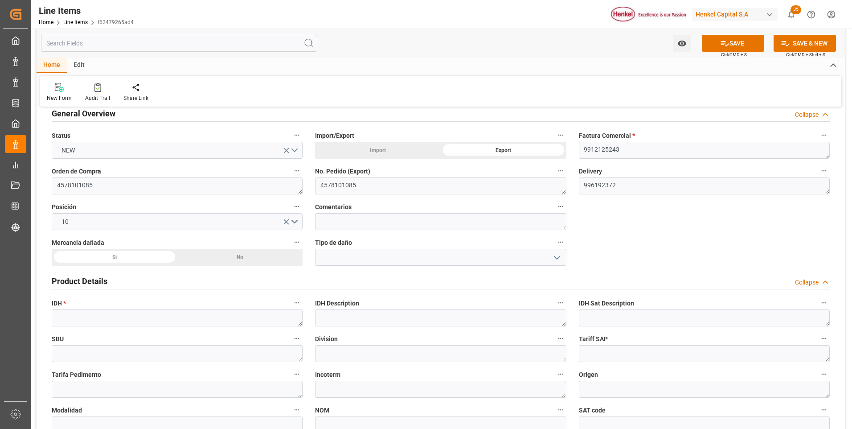
click at [267, 260] on div "No" at bounding box center [240, 257] width 126 height 17
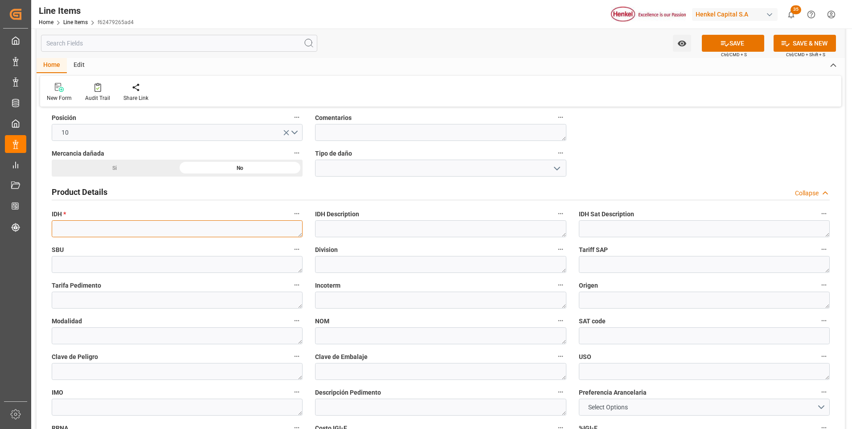
click at [152, 230] on textarea at bounding box center [177, 228] width 251 height 17
paste textarea "2771014"
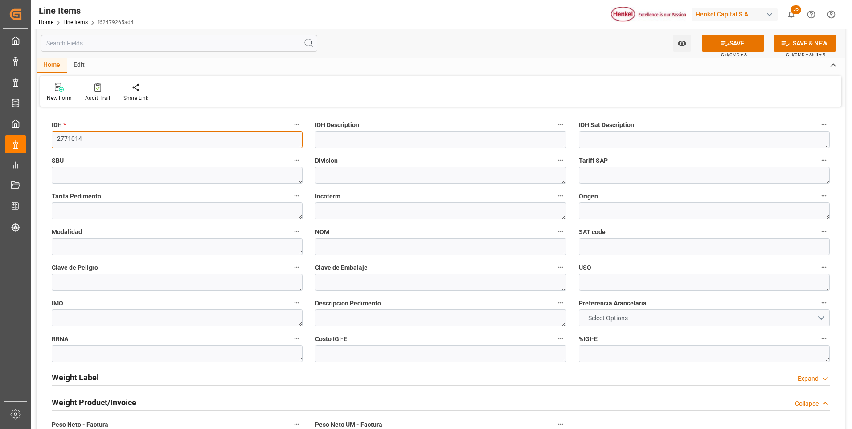
type textarea "2771014"
click at [588, 314] on span "Select Options" at bounding box center [608, 317] width 49 height 9
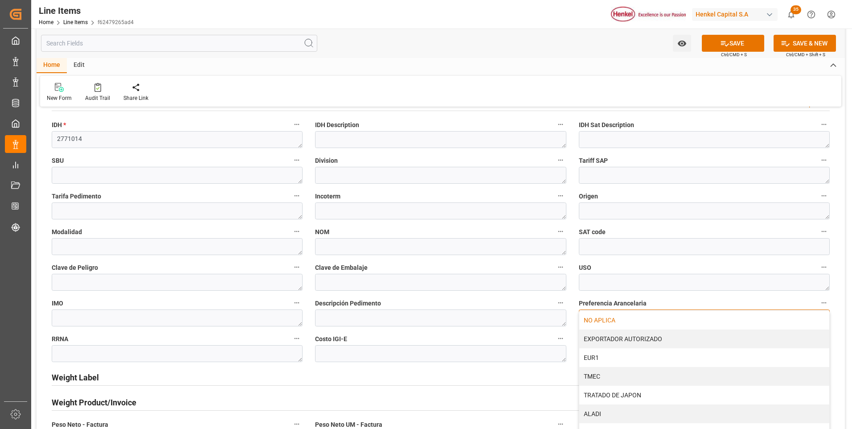
click at [588, 314] on div "NO APLICA" at bounding box center [704, 320] width 250 height 19
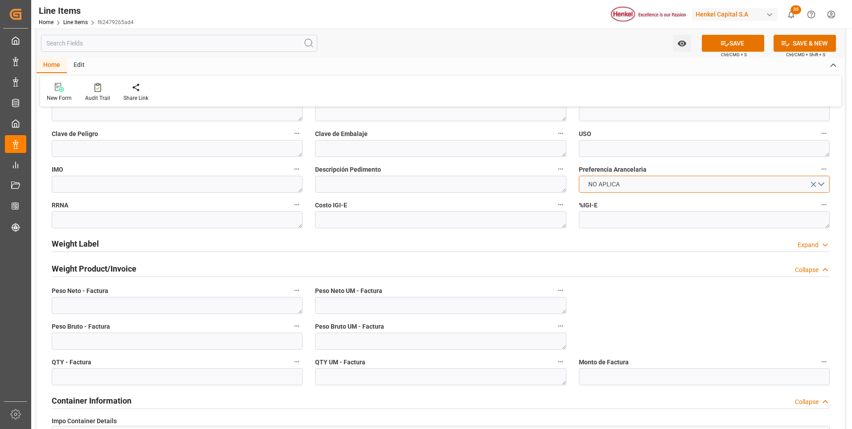
scroll to position [490, 0]
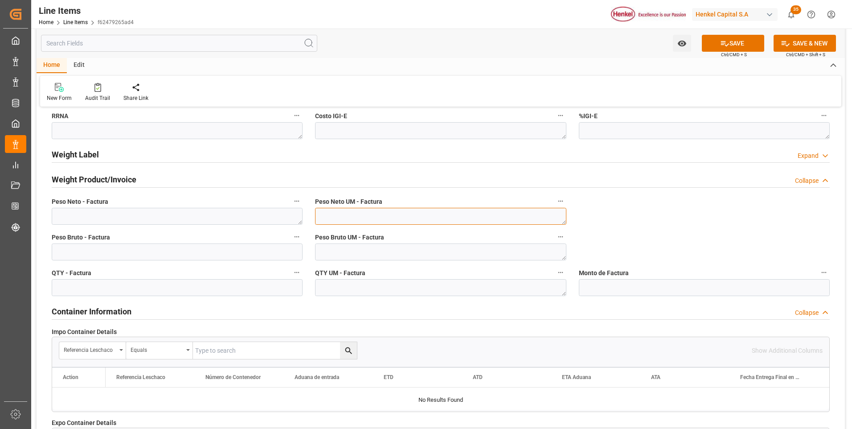
click at [509, 218] on textarea at bounding box center [440, 216] width 251 height 17
type textarea "KG"
click at [492, 250] on textarea at bounding box center [440, 251] width 251 height 17
type textarea "KG"
click at [483, 287] on textarea at bounding box center [440, 287] width 251 height 17
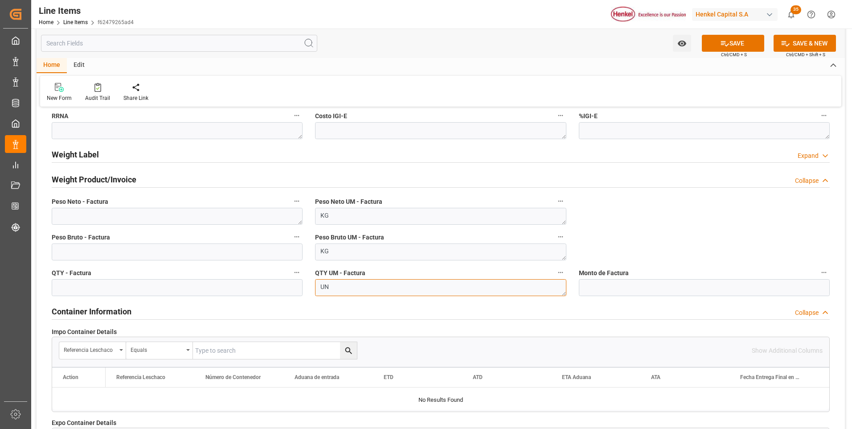
type textarea "UN"
click at [131, 216] on textarea at bounding box center [177, 216] width 251 height 17
paste textarea "1.921,920"
type textarea "1.921,920"
click at [132, 248] on input "text" at bounding box center [177, 251] width 251 height 17
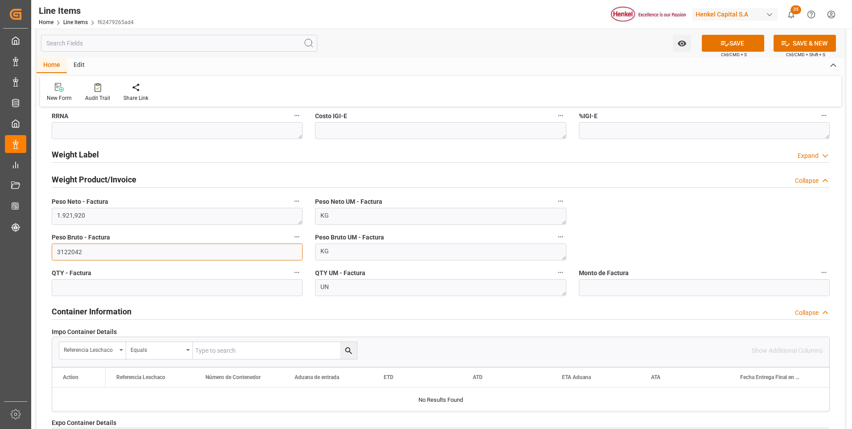
click at [75, 252] on input "3122042" at bounding box center [177, 251] width 251 height 17
type input "3122.042"
click at [78, 216] on textarea "1.921,920" at bounding box center [177, 216] width 251 height 17
click at [62, 213] on textarea "1.921.920" at bounding box center [177, 216] width 251 height 17
type textarea "1921.920"
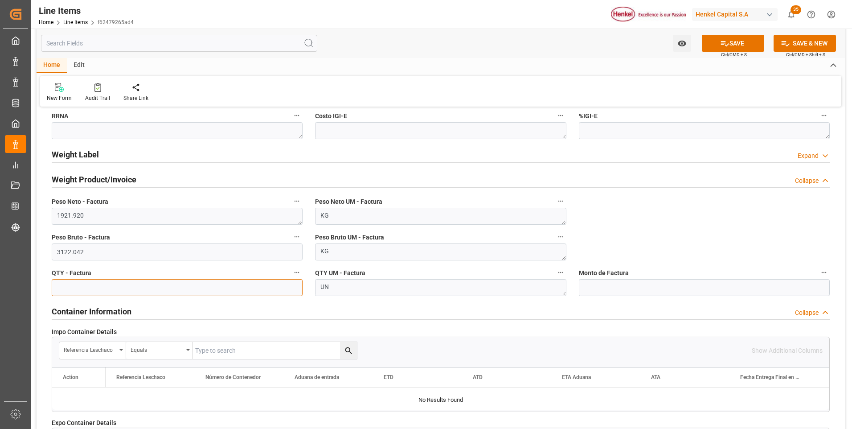
drag, startPoint x: 228, startPoint y: 288, endPoint x: 240, endPoint y: 297, distance: 15.2
click at [228, 288] on input "text" at bounding box center [177, 287] width 251 height 17
type input "48.048"
click at [588, 286] on input "text" at bounding box center [704, 287] width 251 height 17
type input "19211.98"
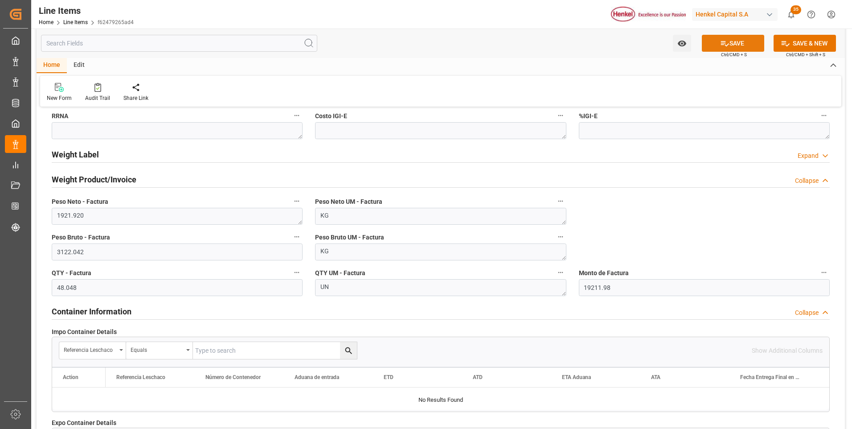
click at [756, 41] on button "SAVE" at bounding box center [733, 43] width 62 height 17
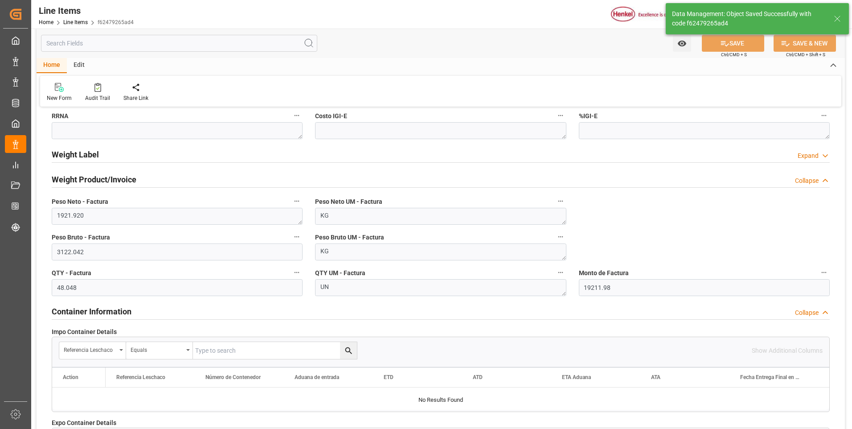
type textarea "Pritt Stick 40g Chile GHS"
type textarea "ACC"
type textarea "3506100200"
type input "31201600"
type textarea "4G"
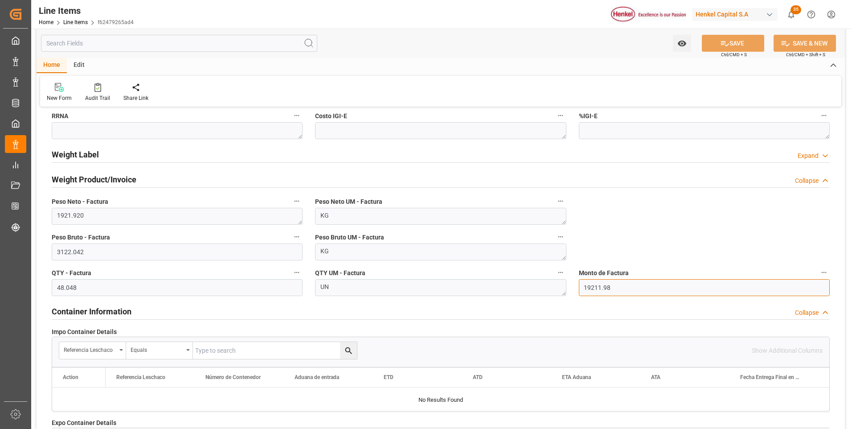
click at [606, 289] on input "19211.98" at bounding box center [704, 287] width 251 height 17
type input "19211.88"
click at [740, 39] on button "SAVE" at bounding box center [733, 43] width 62 height 17
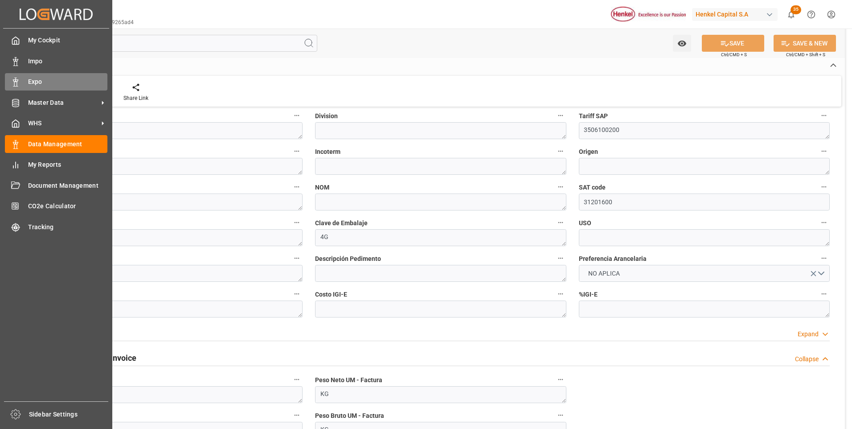
click at [22, 79] on div "Expo Expo" at bounding box center [56, 81] width 103 height 17
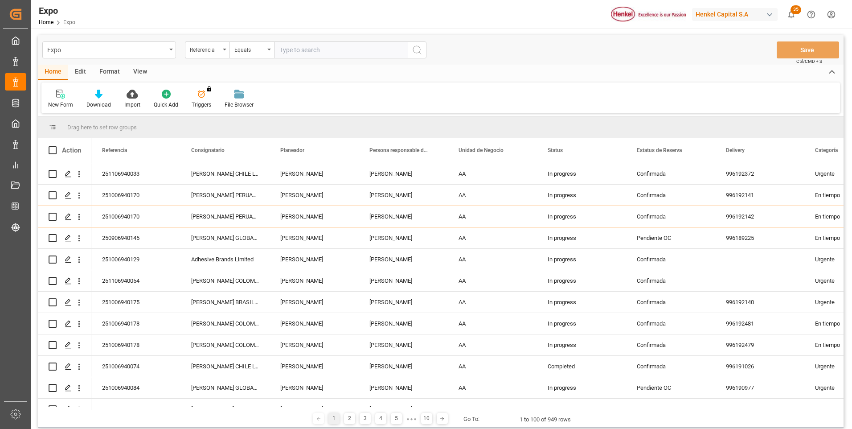
paste input "251006940131"
type input "251006940131"
click at [414, 50] on icon "search button" at bounding box center [417, 50] width 11 height 11
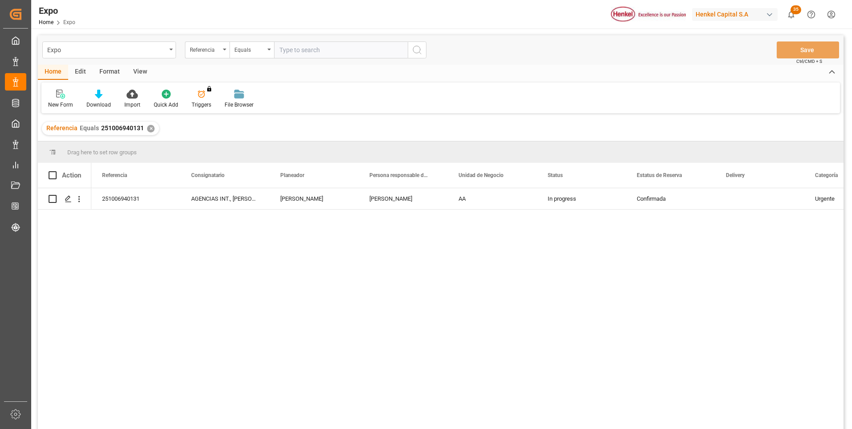
click at [332, 53] on input "text" at bounding box center [341, 49] width 134 height 17
click at [147, 128] on div "✕" at bounding box center [151, 129] width 8 height 8
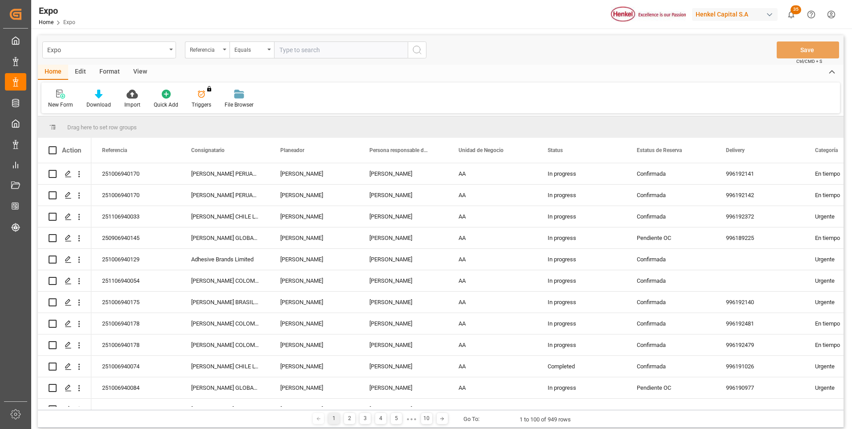
click at [283, 48] on input "text" at bounding box center [341, 49] width 134 height 17
paste input "251106940054"
type input "251106940054"
click at [424, 49] on button "search button" at bounding box center [417, 49] width 19 height 17
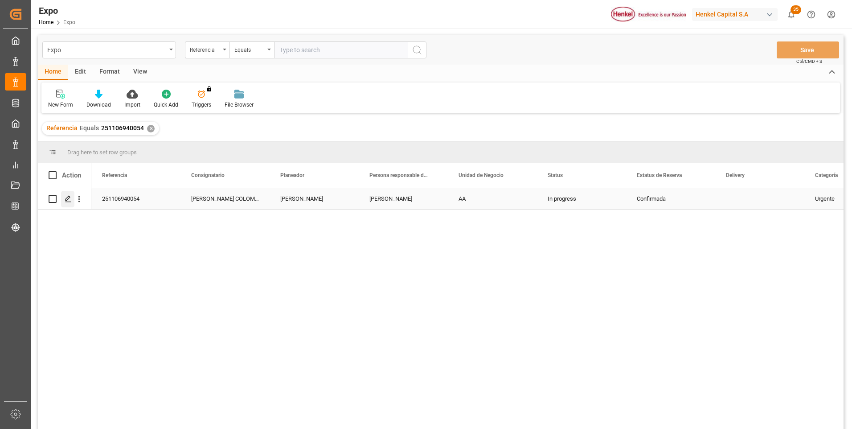
click at [69, 197] on icon "Press SPACE to select this row." at bounding box center [68, 198] width 7 height 7
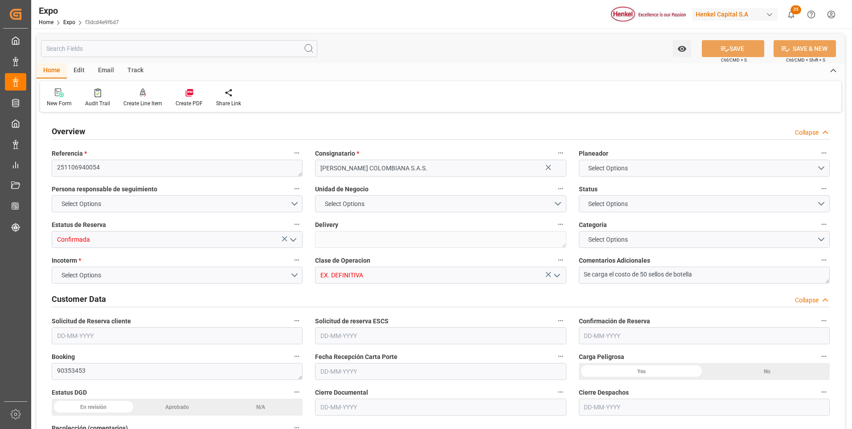
type input "9975648"
type input "MXZLO"
type input "COBUN"
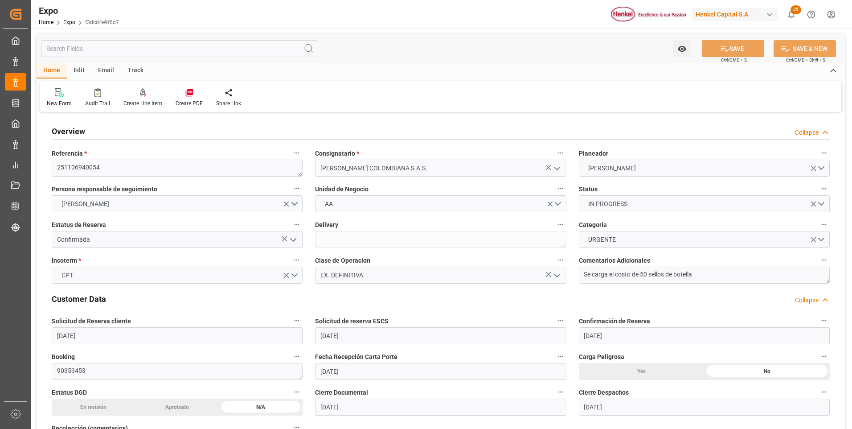
type input "[DATE]"
type input "08-10-2025"
type input "[DATE]"
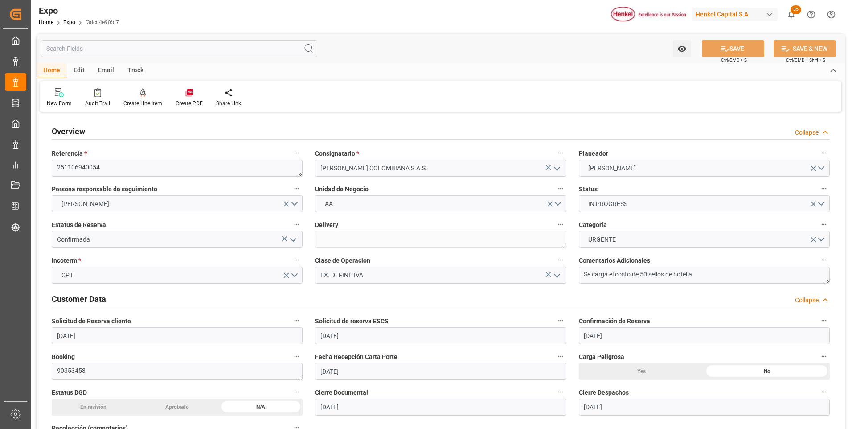
type input "[DATE]"
type input "11-10-2025 00:00"
type input "[DATE] 02:00"
type input "[DATE] 00:00"
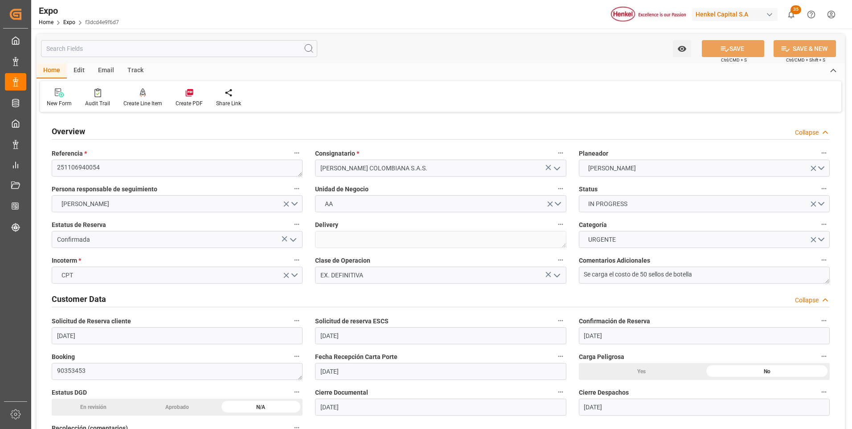
type input "28-10-2025 20:00"
type input "28-10-2025 00:00"
type input "13-10-2025 16:08"
type input "[DATE] 02:00"
type input "28-10-2025 20:00"
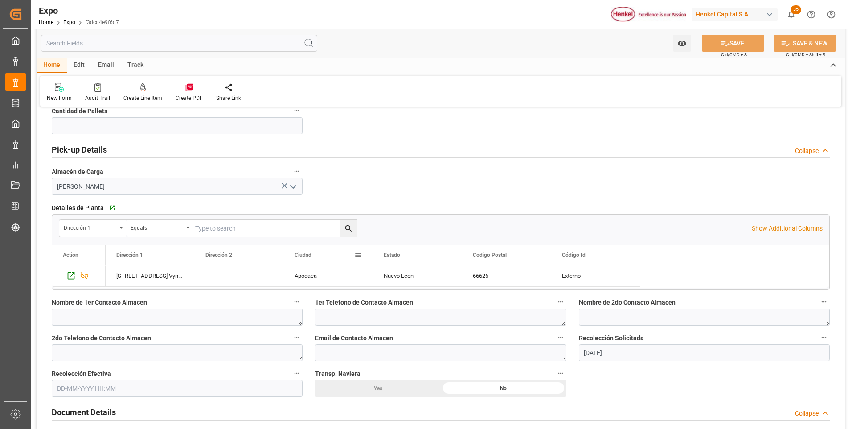
scroll to position [624, 0]
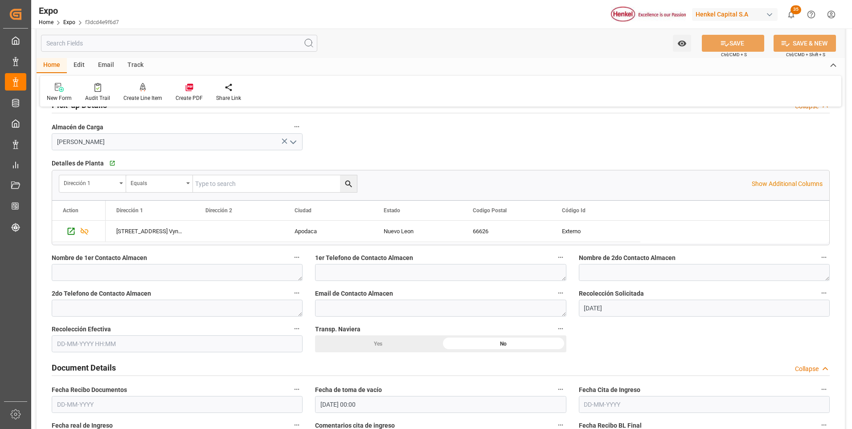
click at [112, 344] on input "text" at bounding box center [177, 343] width 251 height 17
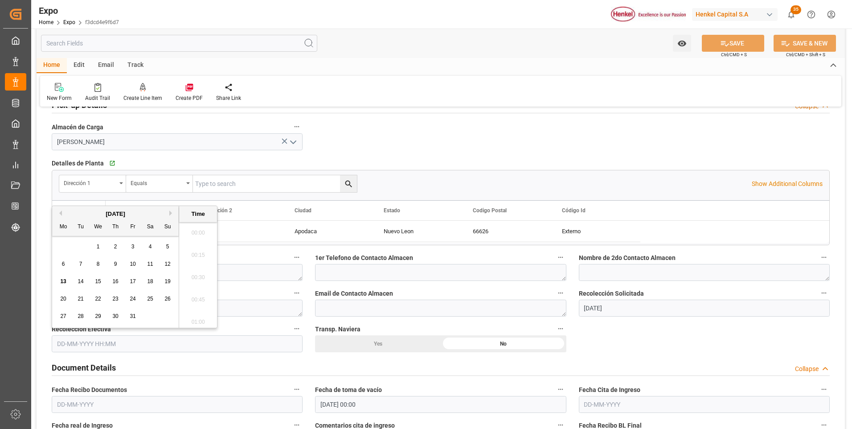
scroll to position [1095, 0]
click at [64, 280] on span "13" at bounding box center [63, 281] width 6 height 6
type input "13-10-2025 00:00"
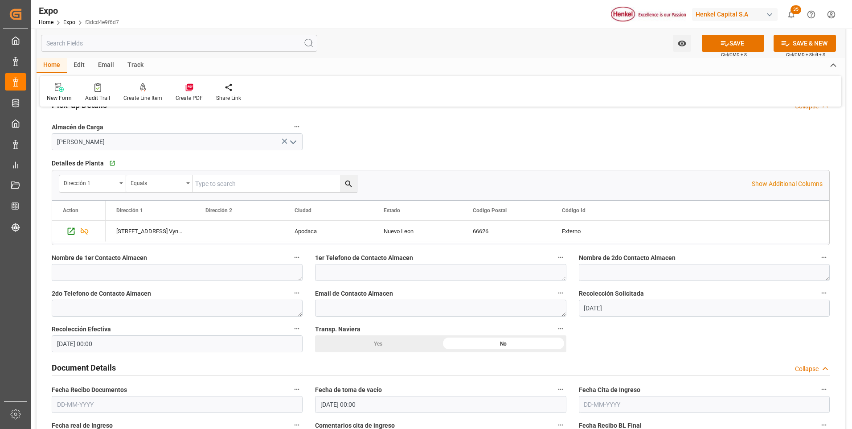
scroll to position [758, 0]
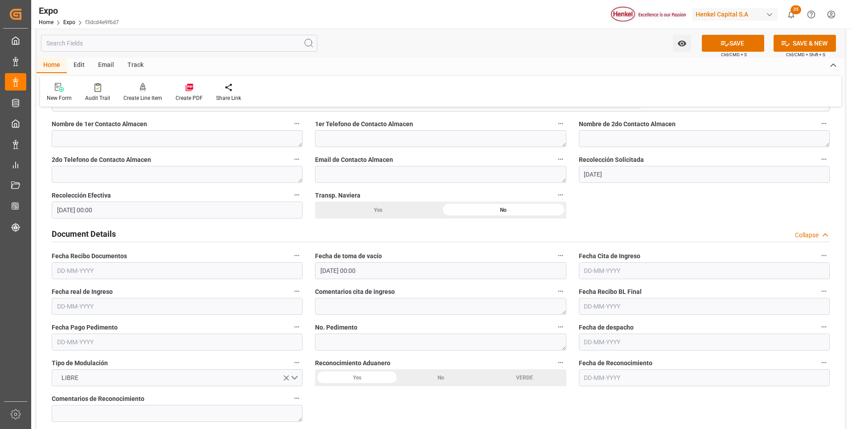
click at [89, 270] on input "text" at bounding box center [177, 270] width 251 height 17
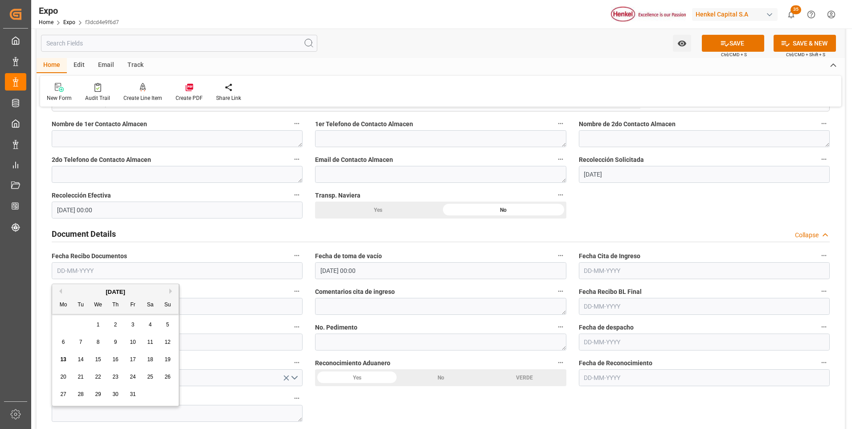
click at [62, 360] on span "13" at bounding box center [63, 359] width 6 height 6
type input "[DATE]"
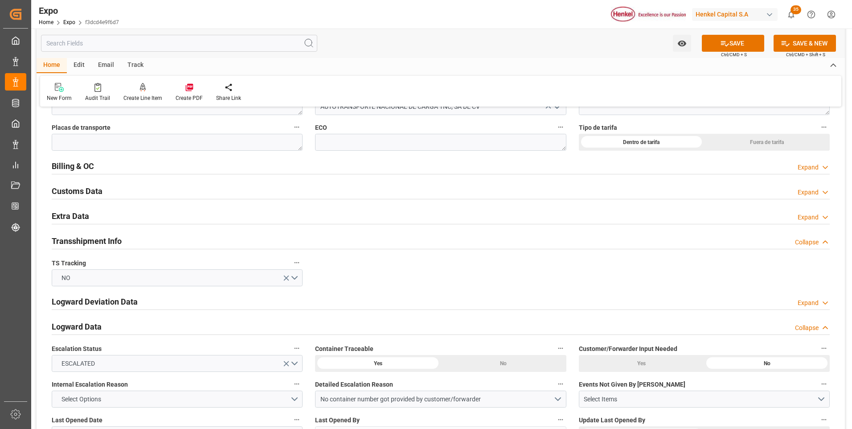
scroll to position [1337, 0]
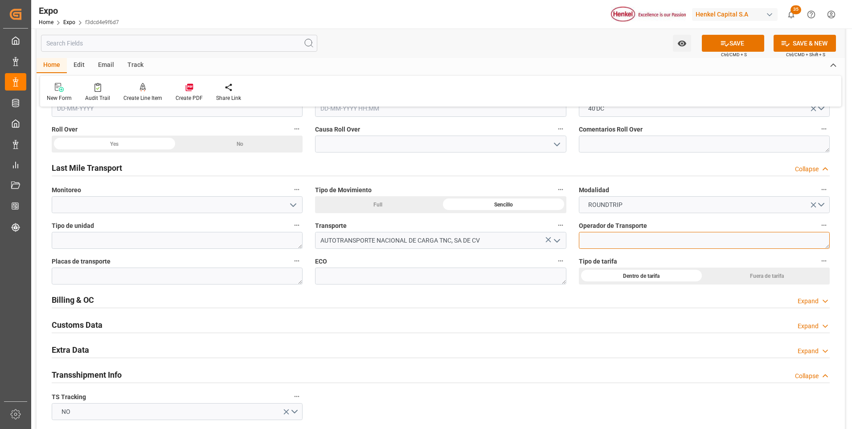
click at [592, 238] on textarea at bounding box center [704, 240] width 251 height 17
paste textarea "JACOBO GUERRA MORENO"
type textarea "JACOBO GUERRA MORENO"
click at [239, 277] on textarea at bounding box center [177, 275] width 251 height 17
paste textarea "06FA7X"
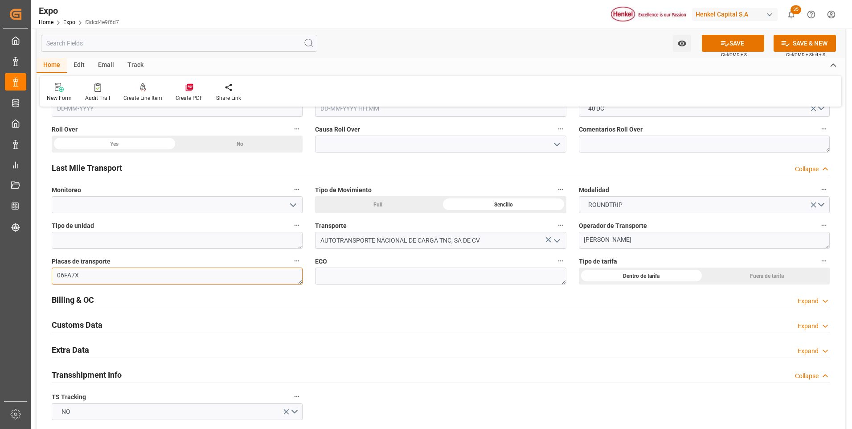
type textarea "06FA7X"
click at [364, 277] on textarea at bounding box center [440, 275] width 251 height 17
paste textarea "TN 128"
type textarea "TN 128"
click at [743, 43] on button "SAVE" at bounding box center [733, 43] width 62 height 17
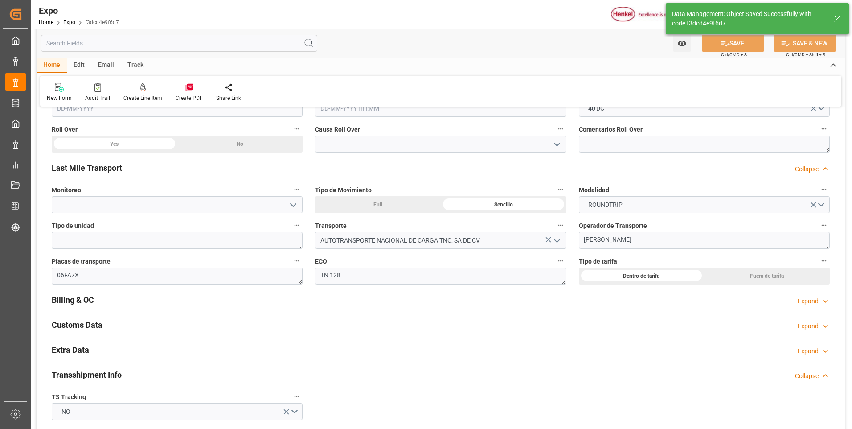
type textarea "[PERSON_NAME]"
type input "13-10-2025 18:50"
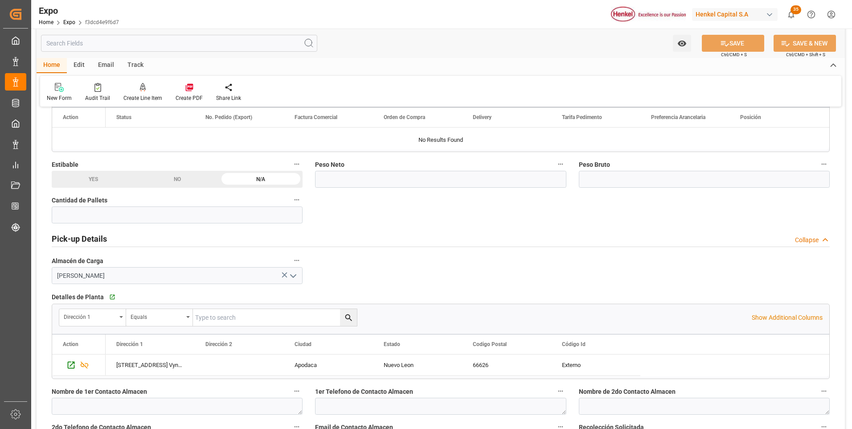
scroll to position [312, 0]
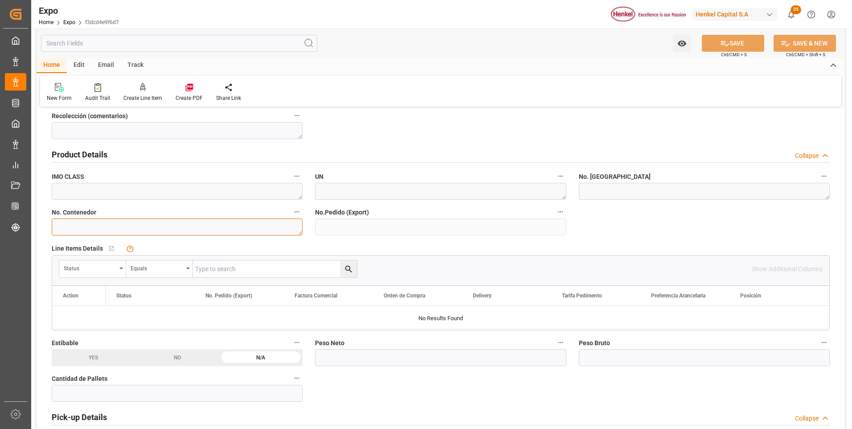
click at [88, 227] on textarea at bounding box center [177, 226] width 251 height 17
paste textarea "UACU 8482061"
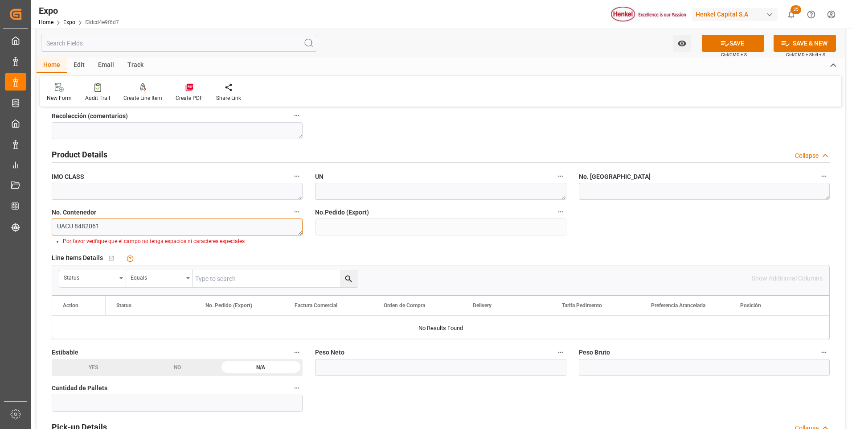
click at [83, 225] on textarea "UACU 8482061" at bounding box center [177, 226] width 251 height 17
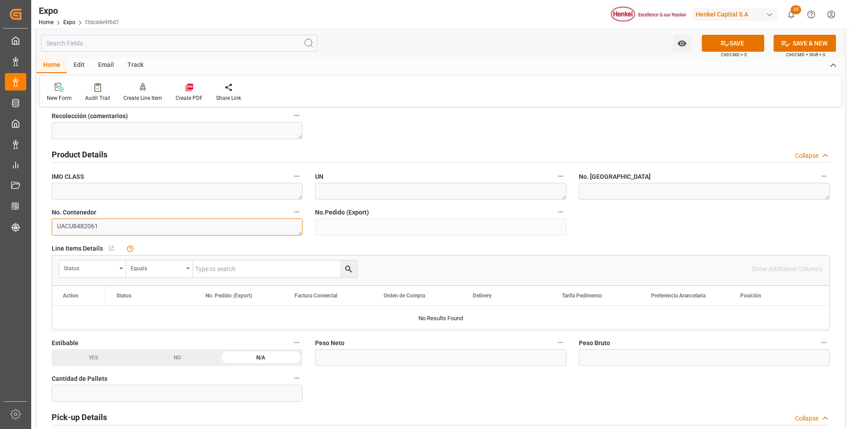
type textarea "UACU8482061"
click at [711, 47] on button "SAVE" at bounding box center [733, 43] width 62 height 17
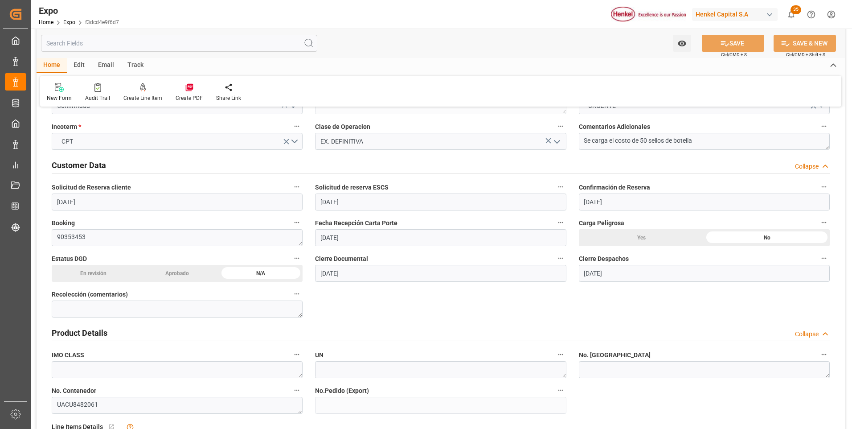
scroll to position [0, 0]
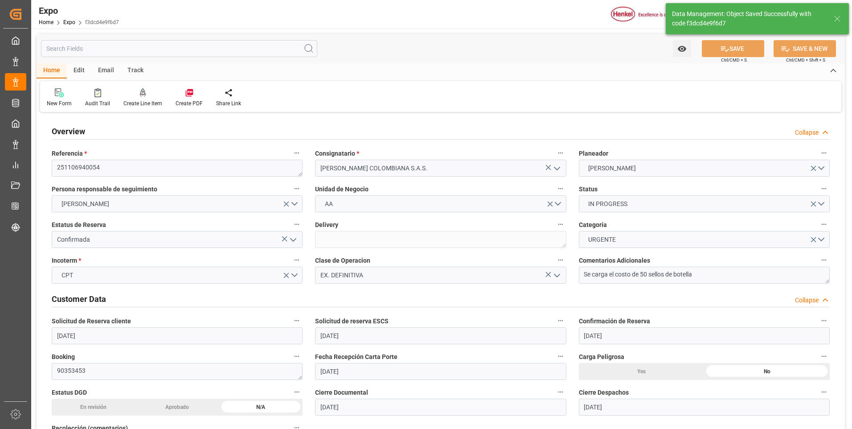
type input "13-10-2025 18:51"
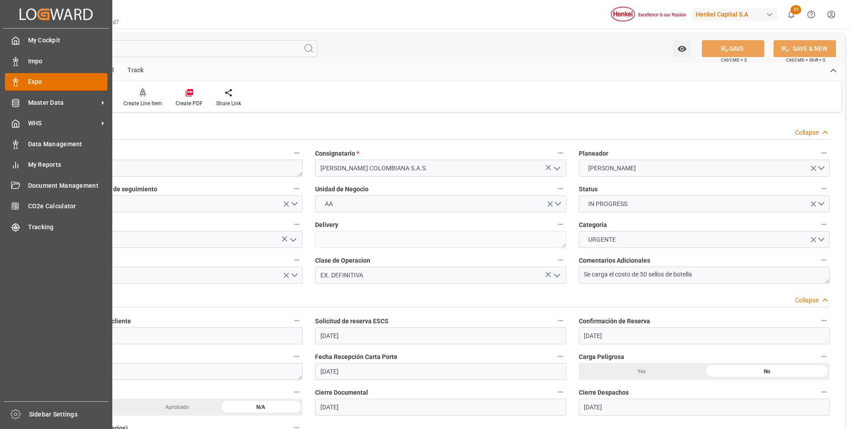
click at [9, 80] on div at bounding box center [12, 81] width 15 height 9
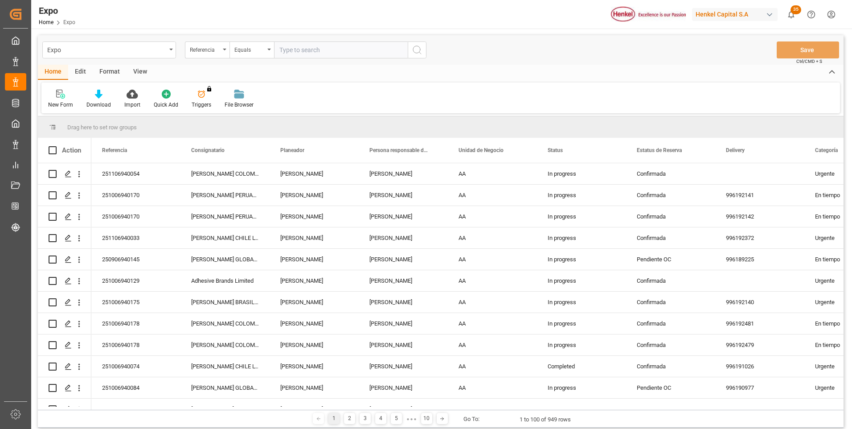
click at [293, 51] on input "text" at bounding box center [341, 49] width 134 height 17
type input "251106940052"
click at [417, 48] on icon "search button" at bounding box center [417, 50] width 11 height 11
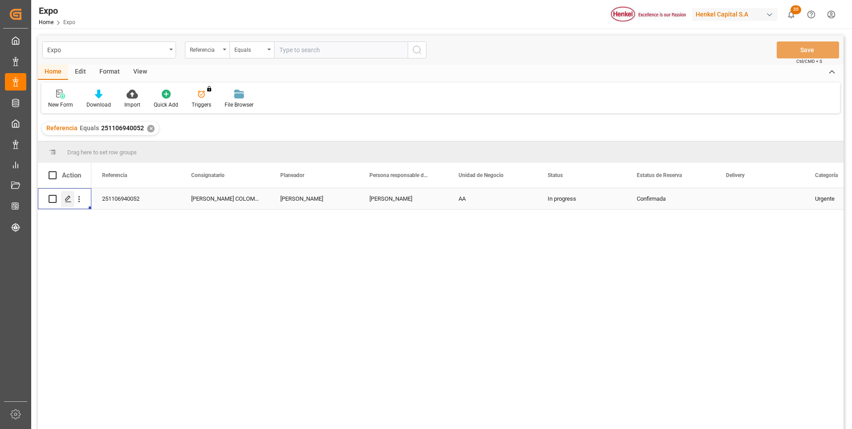
click at [69, 202] on line "Press SPACE to select this row." at bounding box center [68, 202] width 5 height 0
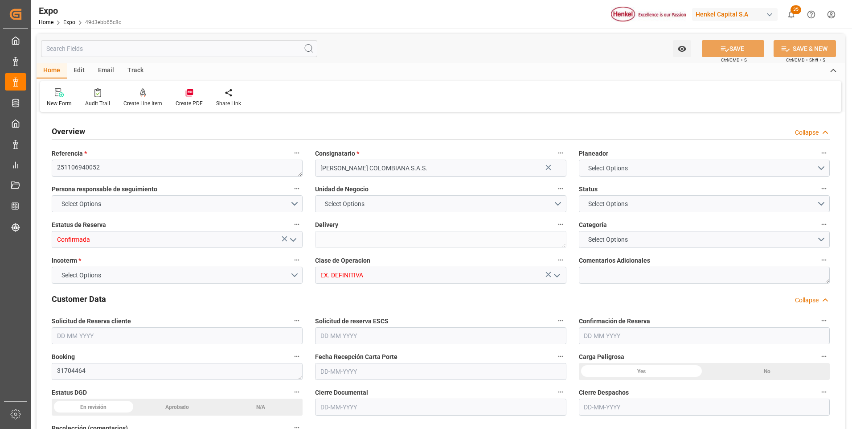
type input "9975648"
type input "MXZLO"
type input "COBUN"
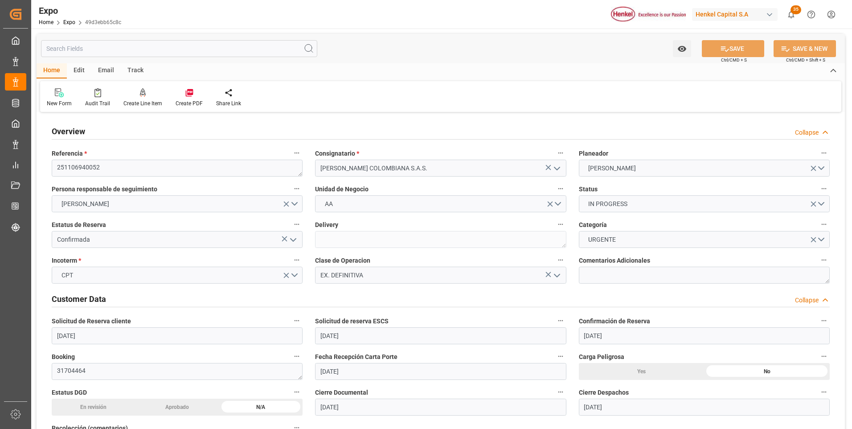
type input "08-10-2025"
type input "09-10-2025"
type input "08-10-2025"
type input "[DATE]"
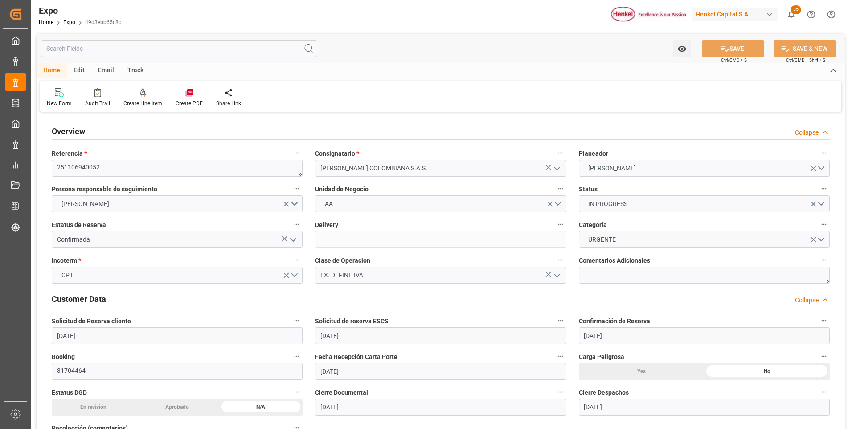
type input "[DATE]"
type input "11-10-2025 00:00"
type input "[DATE] 00:00"
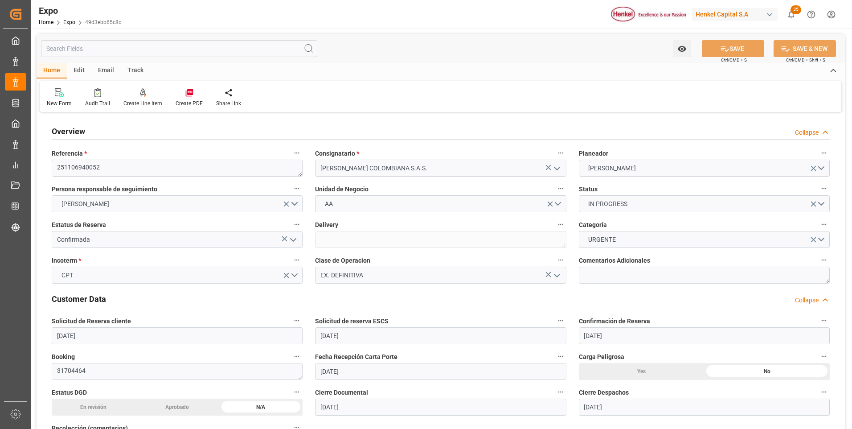
type input "28-10-2025 00:00"
type input "13-10-2025 07:03"
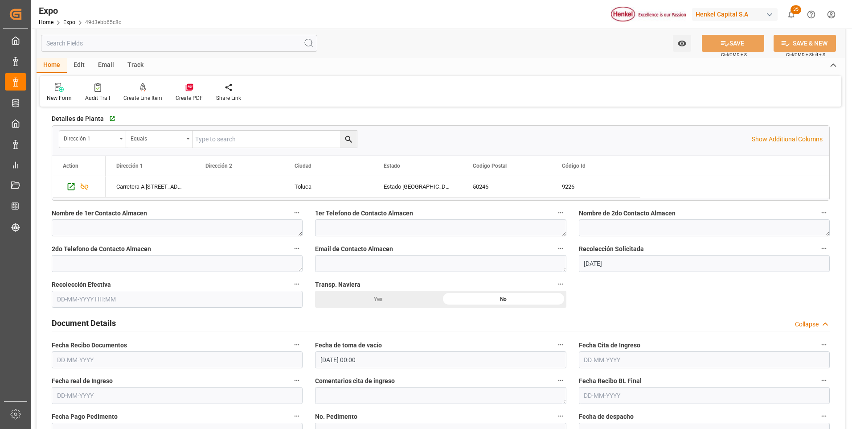
scroll to position [713, 0]
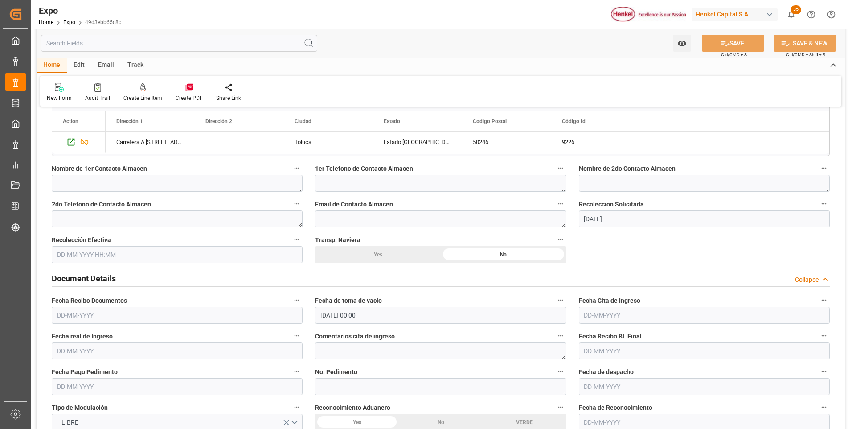
click at [108, 251] on input "text" at bounding box center [177, 254] width 251 height 17
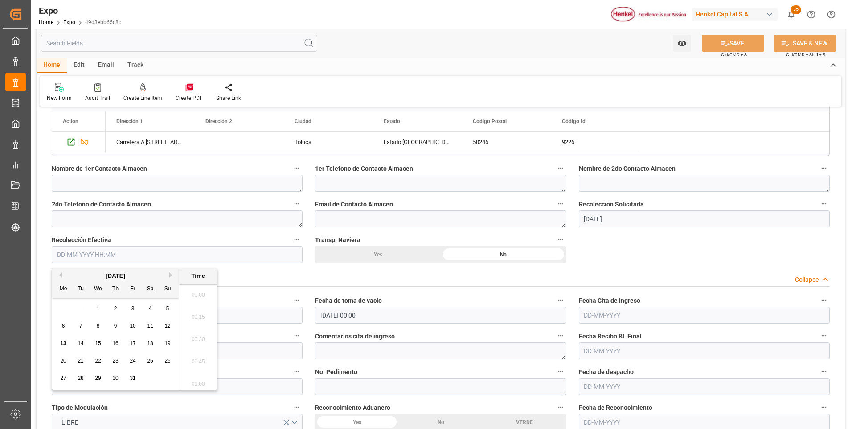
scroll to position [1095, 0]
click at [60, 340] on span "13" at bounding box center [63, 343] width 6 height 6
type input "13-10-2025 00:00"
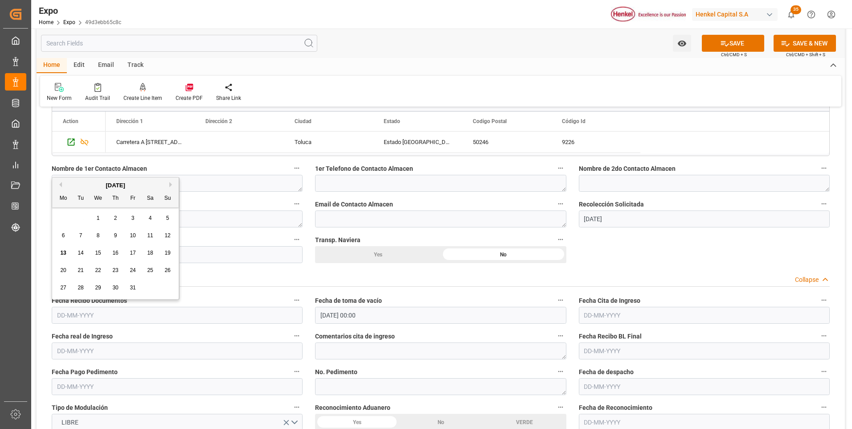
click at [80, 316] on input "text" at bounding box center [177, 315] width 251 height 17
click at [60, 252] on span "13" at bounding box center [63, 253] width 6 height 6
type input "[DATE]"
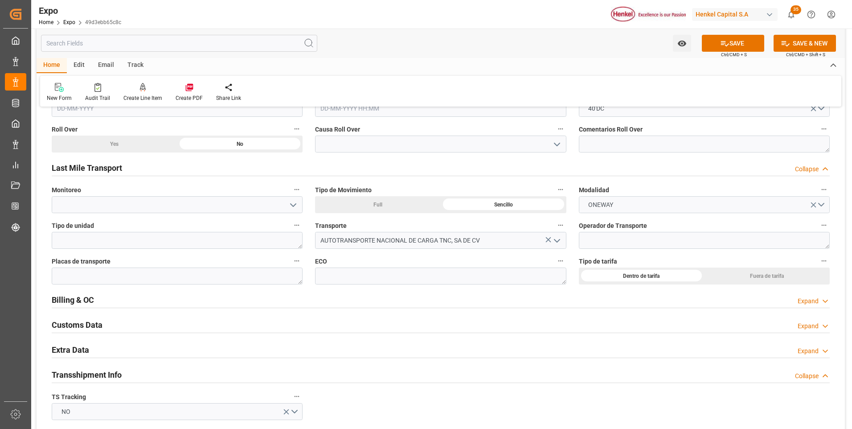
scroll to position [1382, 0]
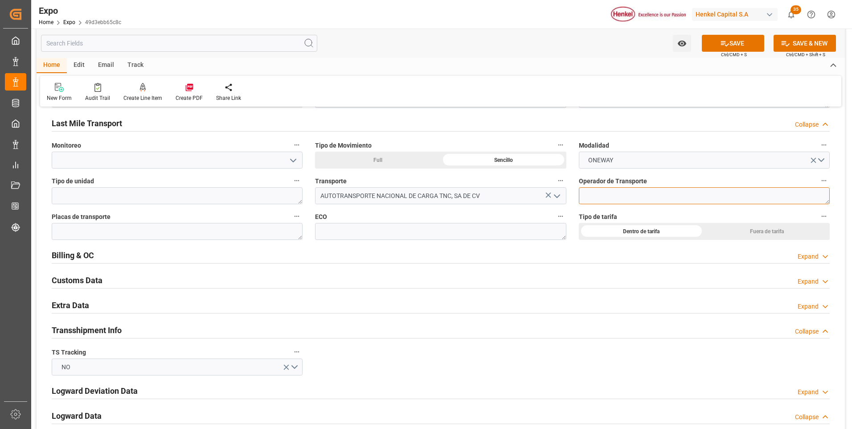
click at [607, 196] on textarea at bounding box center [704, 195] width 251 height 17
paste textarea "JORGE IBARRA CABRERA"
type textarea "JORGE IBARRA CABRERA"
click at [165, 227] on textarea at bounding box center [177, 231] width 251 height 17
paste textarea "16FA8J"
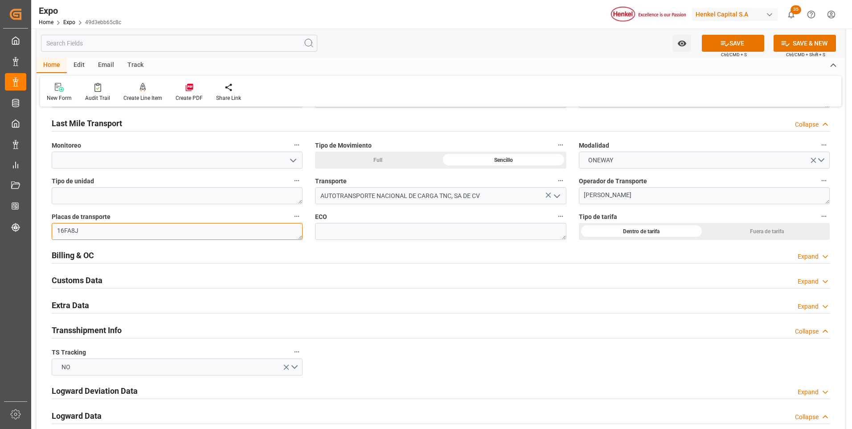
type textarea "16FA8J"
click at [737, 49] on button "SAVE" at bounding box center [733, 43] width 62 height 17
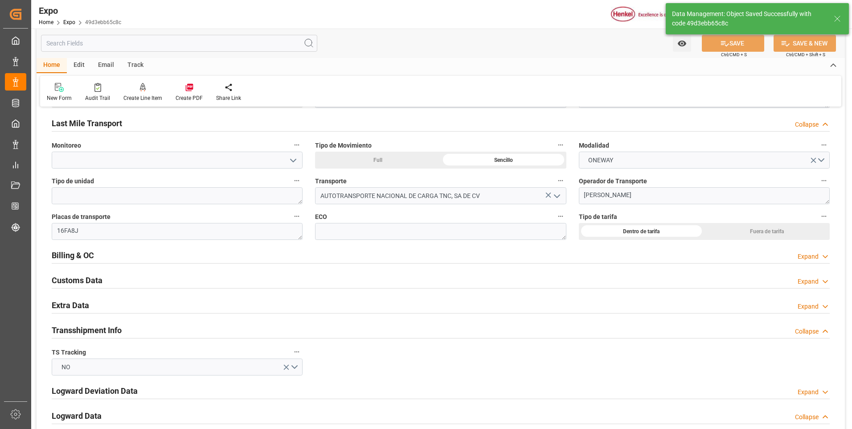
type textarea "[PERSON_NAME]"
type input "13-10-2025 18:53"
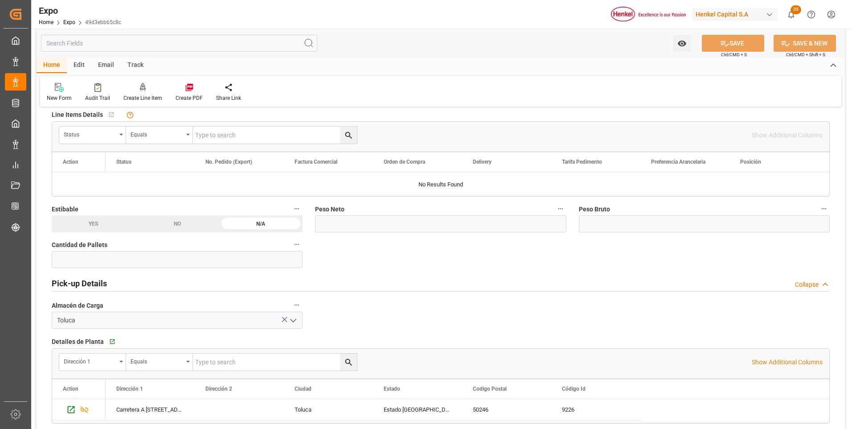
scroll to position [312, 0]
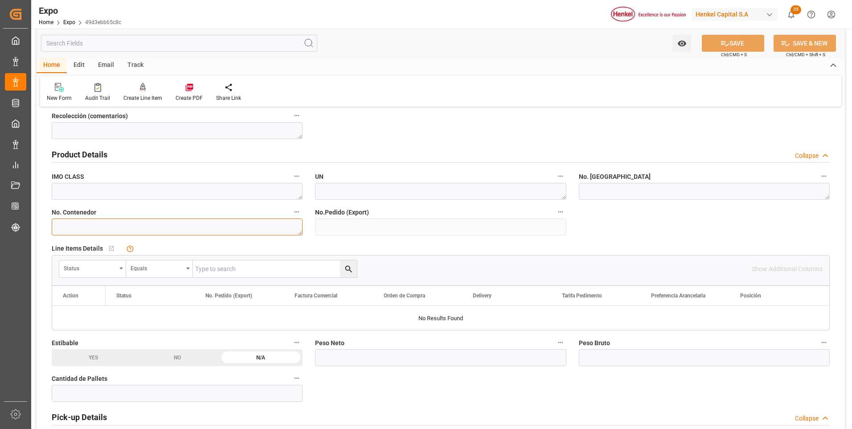
click at [98, 224] on textarea at bounding box center [177, 226] width 251 height 17
paste textarea "UACU 8507386"
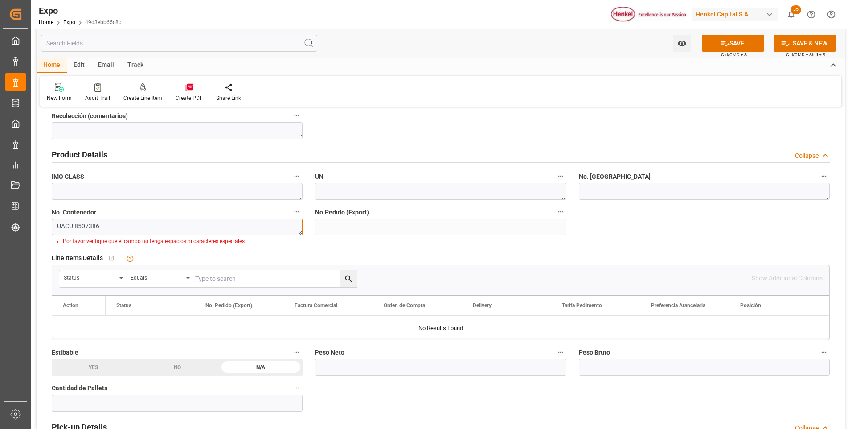
click at [76, 225] on textarea "UACU 8507386" at bounding box center [177, 226] width 251 height 17
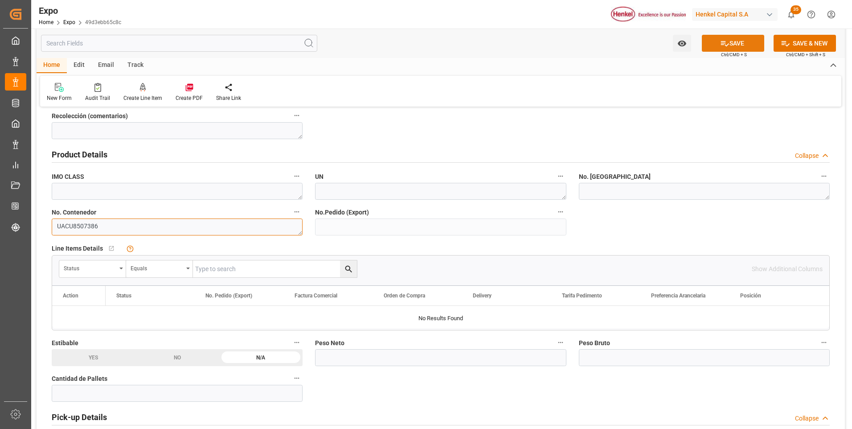
type textarea "UACU8507386"
click at [727, 44] on icon at bounding box center [725, 43] width 8 height 5
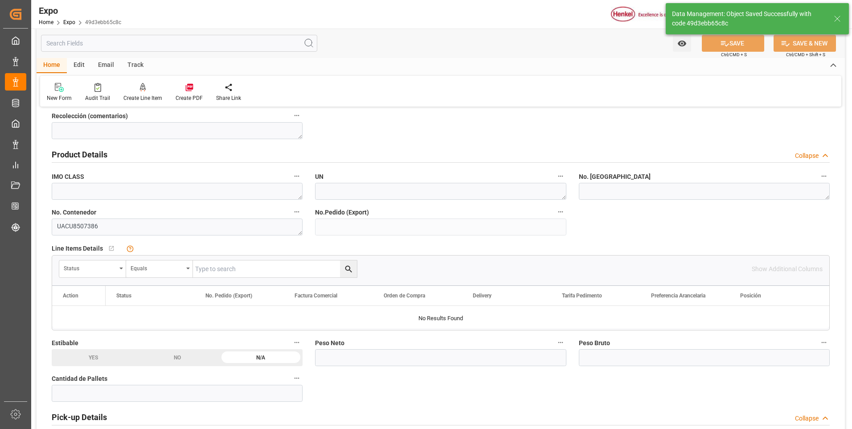
type input "13-10-2025 18:54"
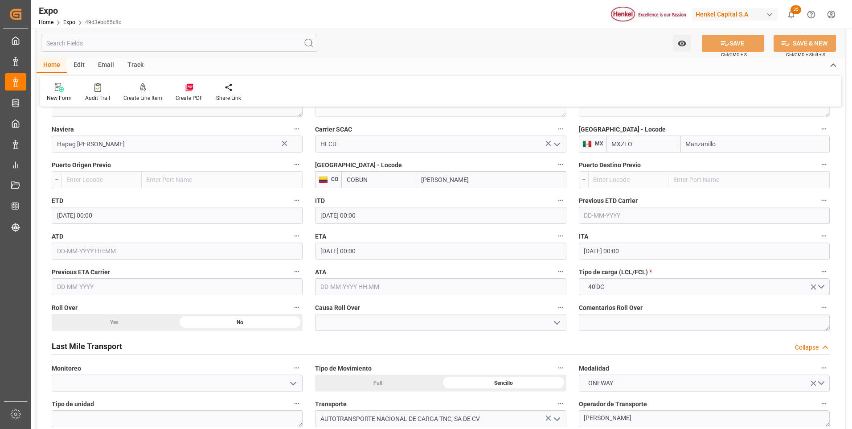
scroll to position [1337, 0]
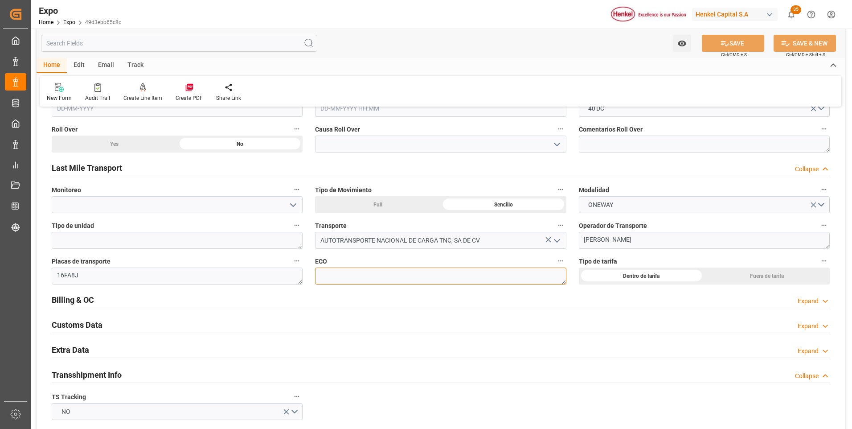
click at [408, 278] on textarea at bounding box center [440, 275] width 251 height 17
paste textarea "124"
type textarea "124"
click at [720, 46] on icon at bounding box center [724, 43] width 9 height 9
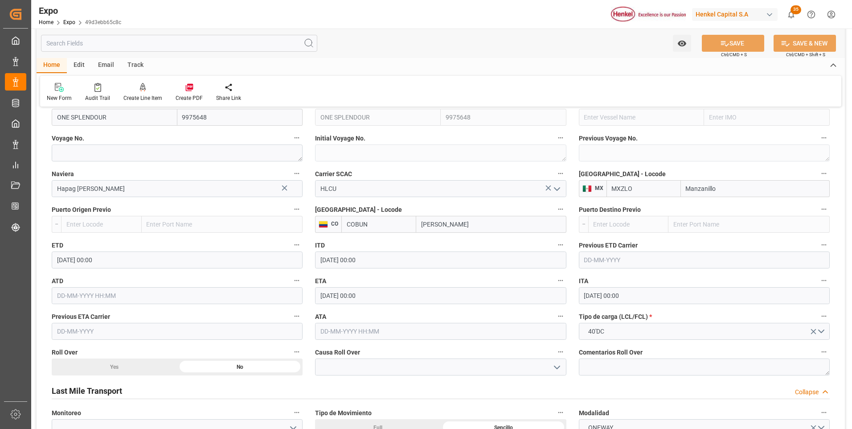
scroll to position [981, 0]
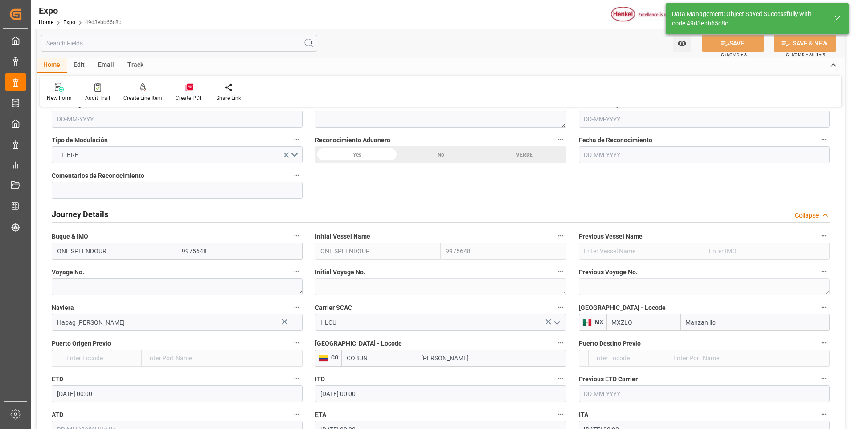
type input "13-10-2025 18:55"
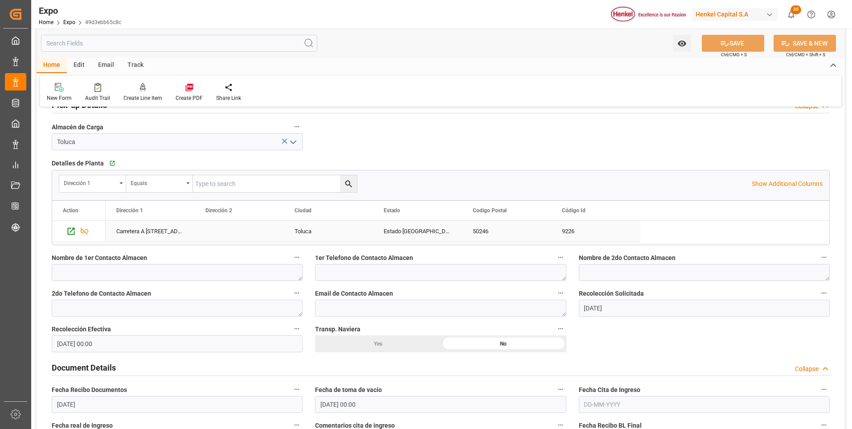
scroll to position [802, 0]
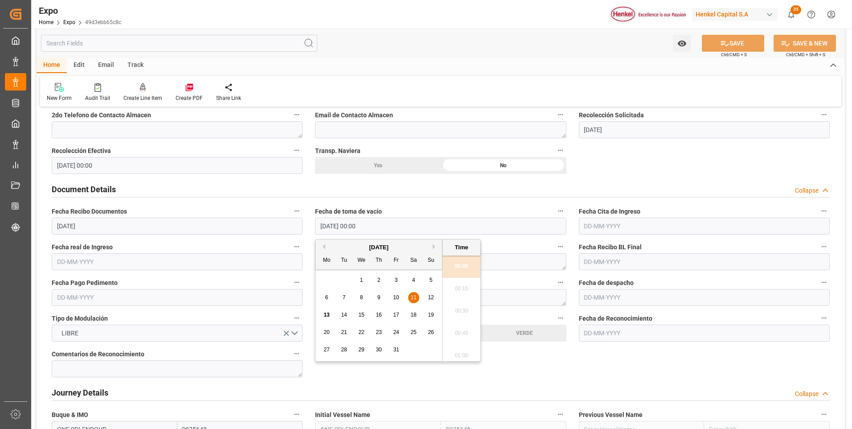
click at [338, 227] on input "11-10-2025 00:00" at bounding box center [440, 226] width 251 height 17
click at [325, 312] on span "13" at bounding box center [327, 315] width 6 height 6
type input "13-10-2025 00:00"
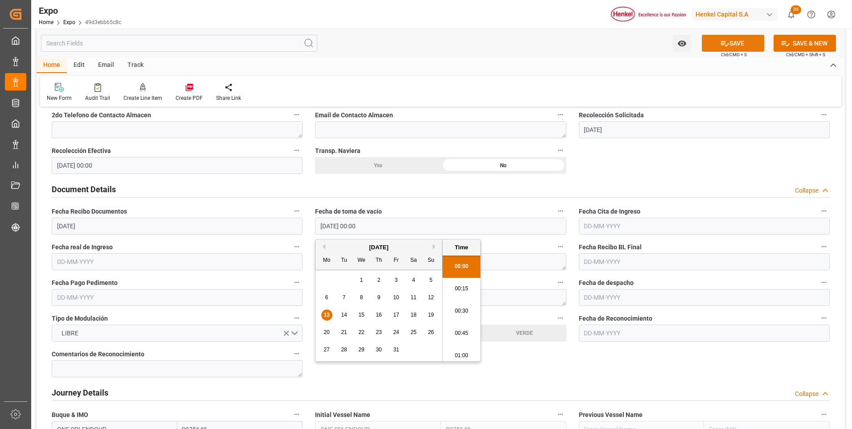
click at [725, 41] on icon at bounding box center [724, 43] width 9 height 9
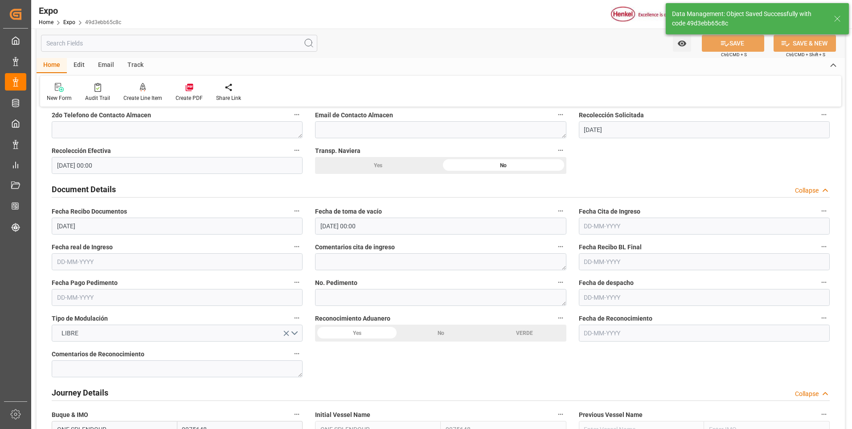
type input "13-10-2025 18:56"
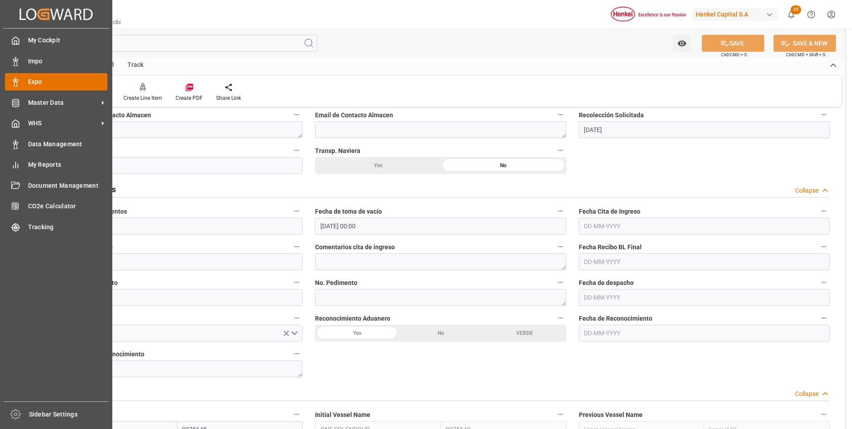
click at [17, 85] on icon at bounding box center [15, 82] width 9 height 9
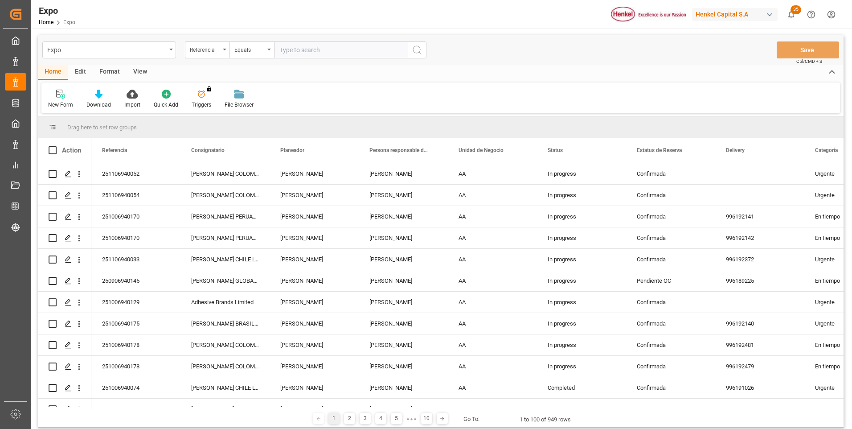
click at [320, 53] on input "text" at bounding box center [341, 49] width 134 height 17
paste input "251006940178"
type input "251006940178"
click at [409, 52] on button "search button" at bounding box center [417, 49] width 19 height 17
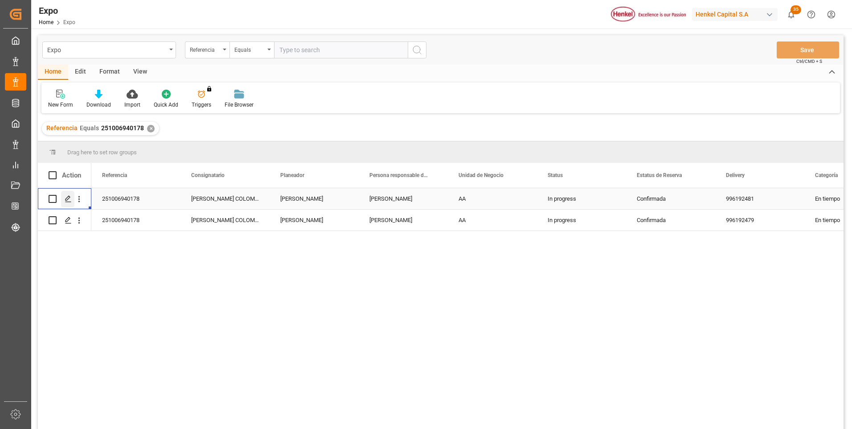
click at [67, 201] on icon "Press SPACE to select this row." at bounding box center [68, 198] width 7 height 7
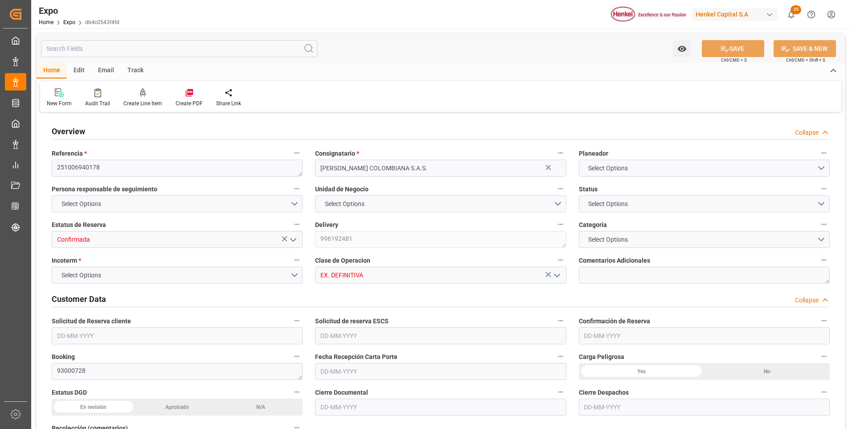
type input "19600"
type input "20865.25"
type input "20"
type input "9938456"
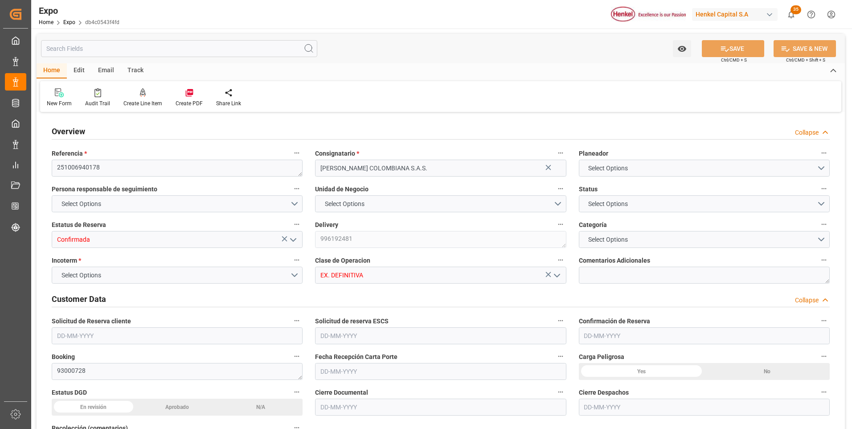
type input "MXZLO"
type input "COBUN"
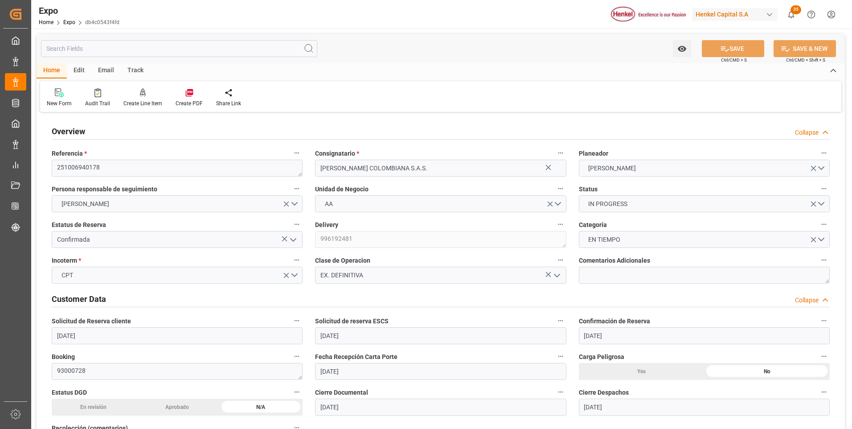
type input "29-09-2025"
type input "30-09-2025"
type input "08-10-2025"
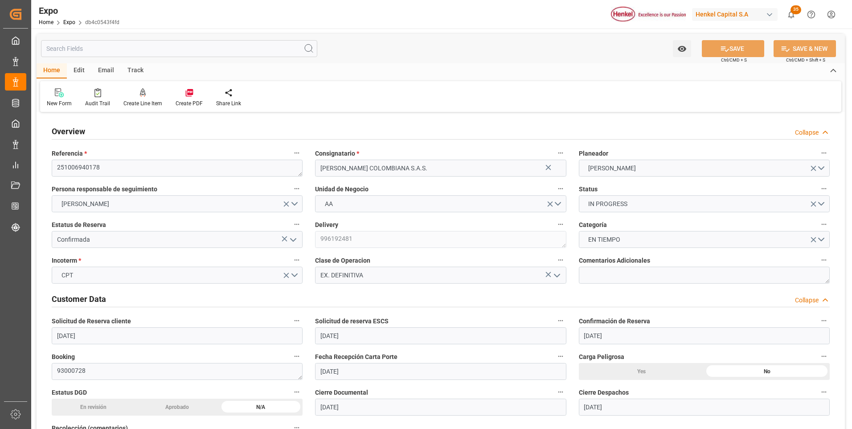
type input "11-09-2025"
type input "[DATE]"
type input "06-10-2025 00:00"
type input "[DATE]"
type input "08-10-2025 23:08"
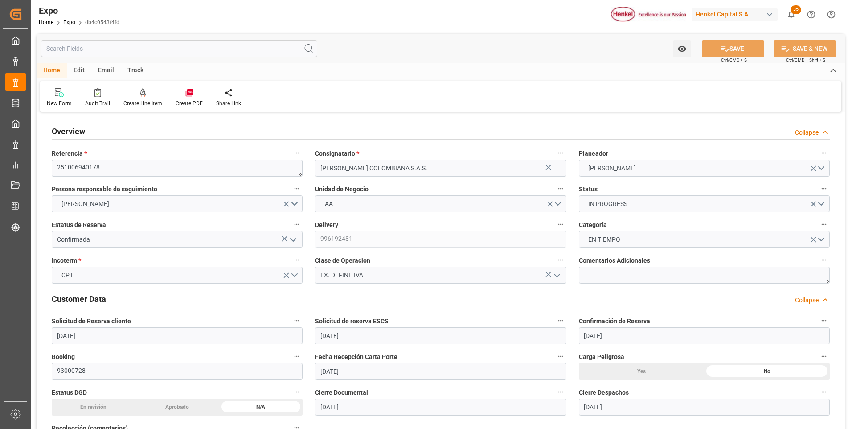
type input "08-10-2025"
type input "09-10-2025"
type input "[DATE]"
type input "13-10-2025 12:00"
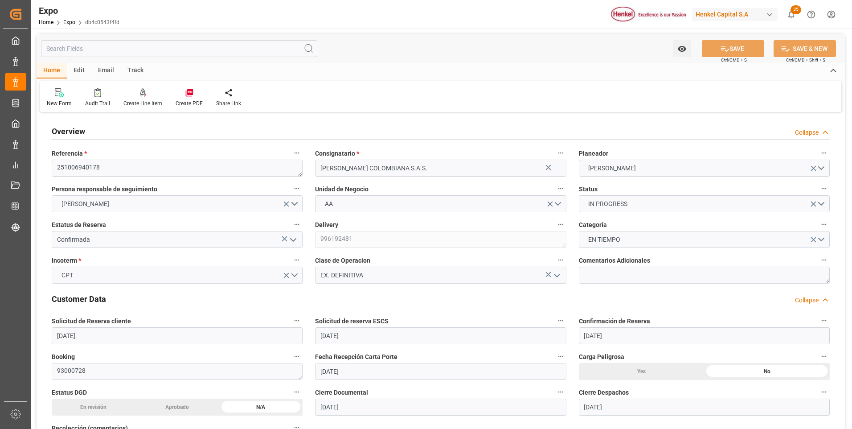
type input "13-10-2025 00:00"
type input "19-10-2025 14:00"
type input "19-10-2025 00:00"
type input "13-10-2025 15:36"
type input "13-10-2025 12:00"
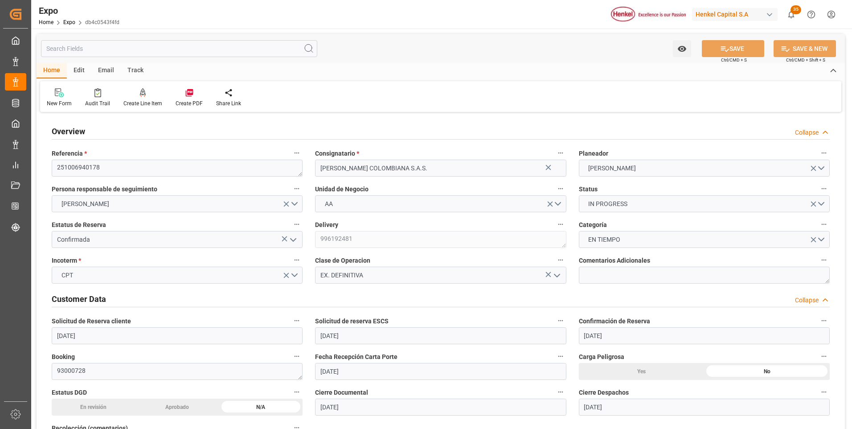
type input "19-10-2025 14:00"
type input "20-10-2025 01:02"
type input "24-10-2025 01:02"
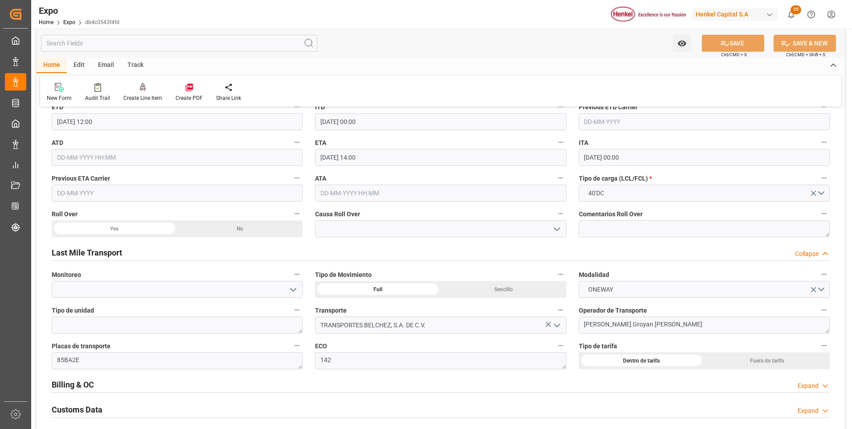
scroll to position [1382, 0]
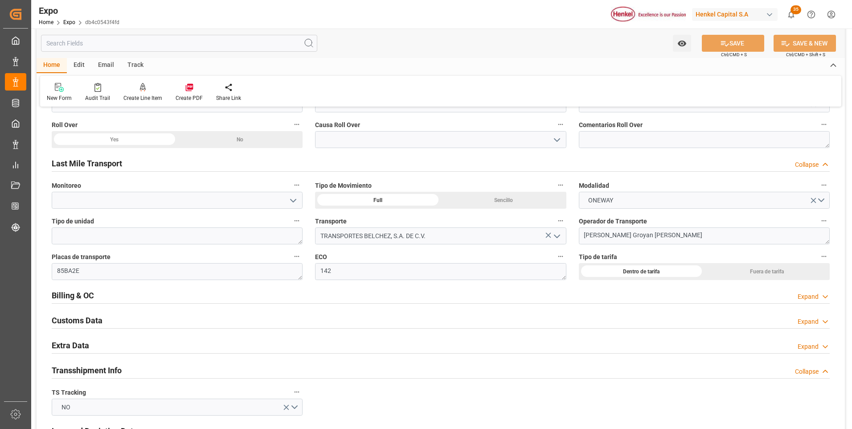
click at [814, 349] on div "Expand" at bounding box center [808, 346] width 21 height 9
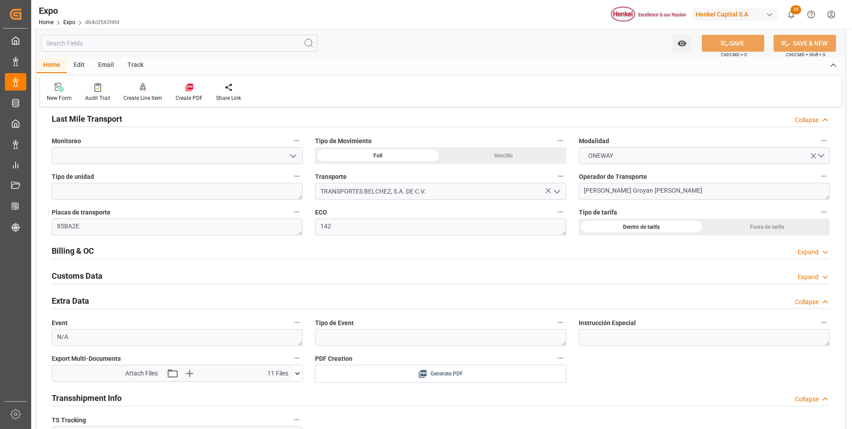
scroll to position [1471, 0]
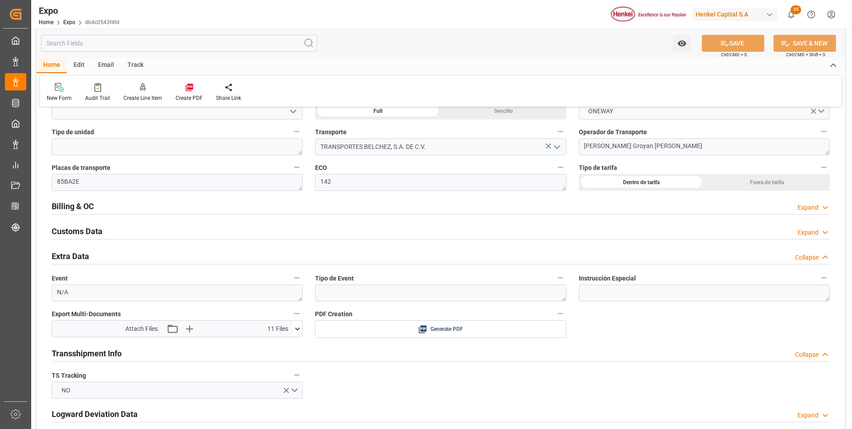
click at [299, 329] on icon at bounding box center [298, 328] width 5 height 3
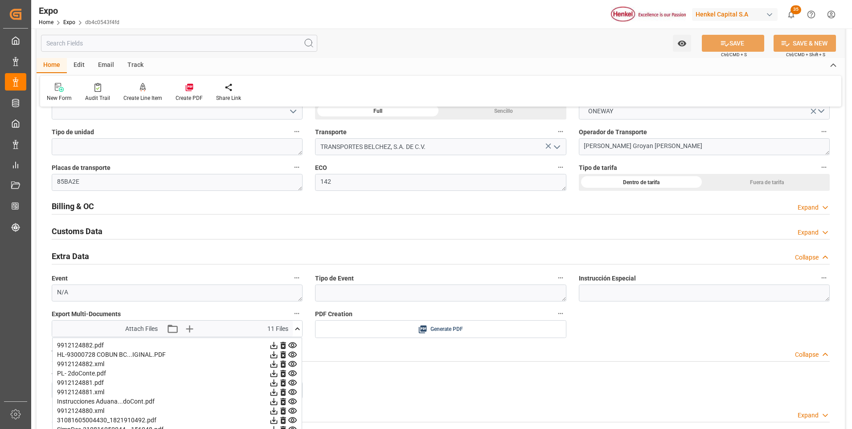
scroll to position [1605, 0]
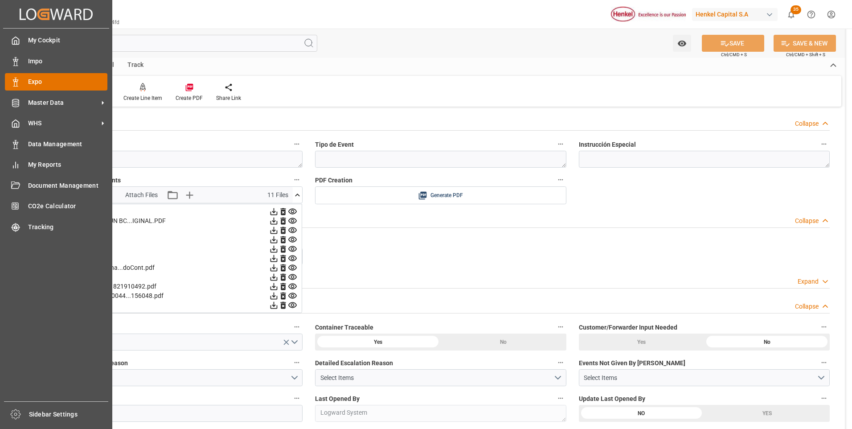
click at [8, 82] on div at bounding box center [12, 81] width 15 height 9
